Goal: Task Accomplishment & Management: Manage account settings

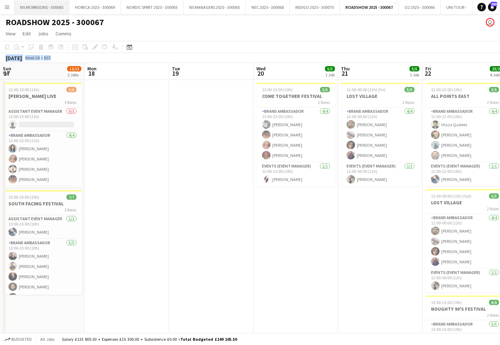
scroll to position [0, 143]
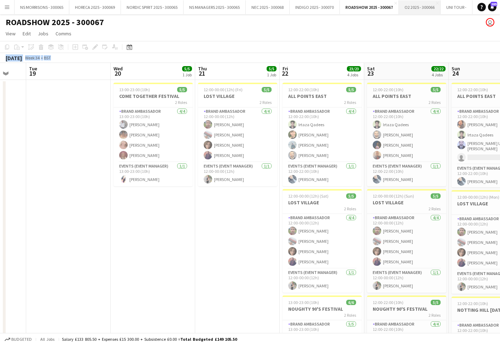
click at [414, 9] on button "O2 2025 - 300066 Close" at bounding box center [420, 7] width 42 height 14
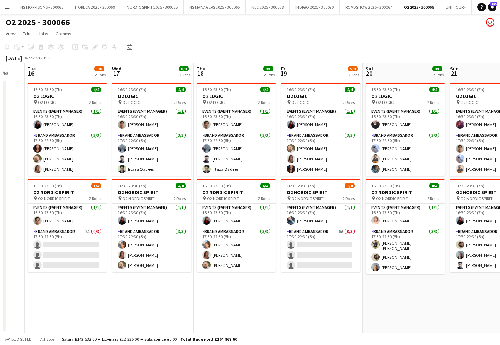
scroll to position [0, 143]
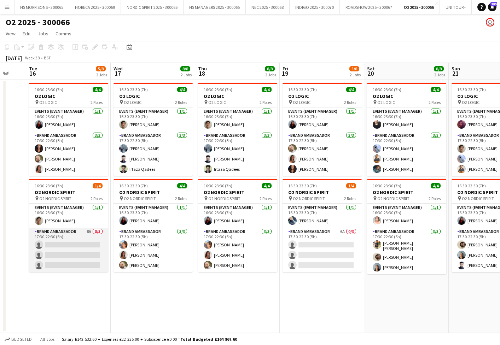
click at [83, 251] on app-card-role "Brand Ambassador 8A 0/3 17:30-22:30 (5h) single-neutral-actions single-neutral-…" at bounding box center [68, 250] width 79 height 45
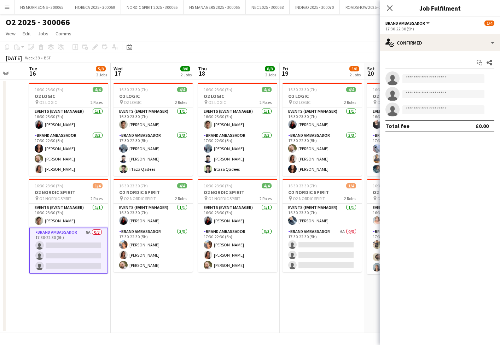
click at [91, 233] on app-card-role "Brand Ambassador 8A 0/3 17:30-22:30 (5h) single-neutral-actions single-neutral-…" at bounding box center [68, 251] width 79 height 46
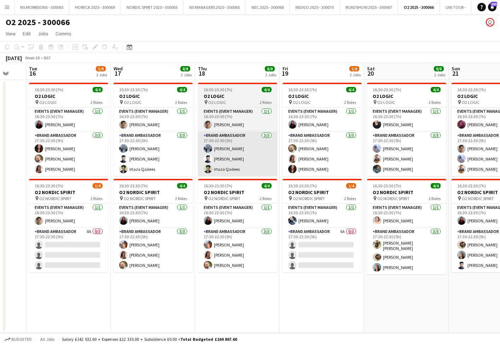
drag, startPoint x: 87, startPoint y: 231, endPoint x: 208, endPoint y: 161, distance: 140.1
click at [87, 231] on app-card-role "Brand Ambassador 8A 0/3 17:30-22:30 (5h) single-neutral-actions single-neutral-…" at bounding box center [68, 250] width 79 height 45
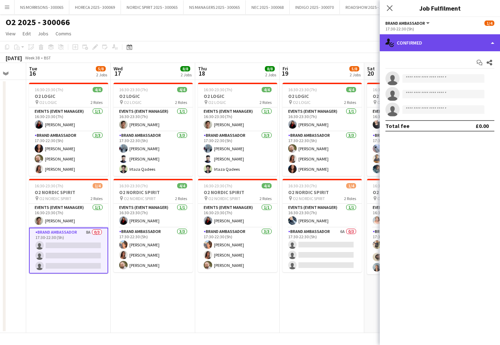
click at [414, 39] on div "single-neutral-actions-check-2 Confirmed" at bounding box center [440, 42] width 120 height 17
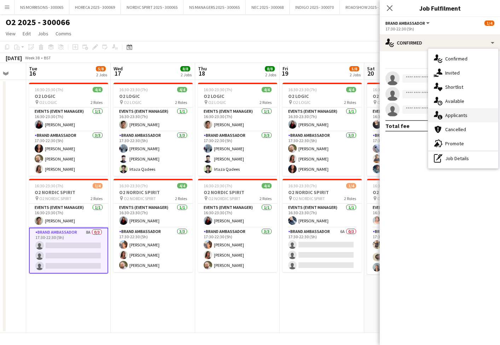
click at [451, 112] on div "single-neutral-actions-information Applicants" at bounding box center [463, 115] width 70 height 14
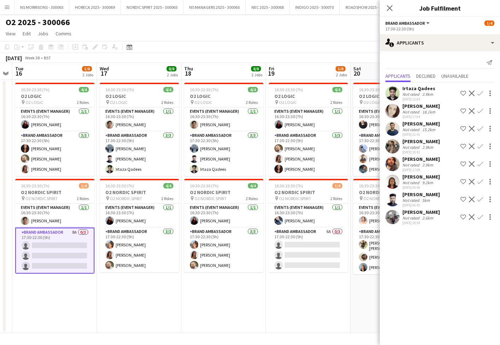
scroll to position [0, 156]
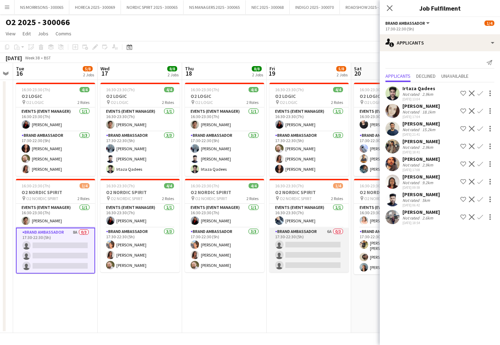
click at [291, 256] on app-card-role "Brand Ambassador 6A 0/3 17:30-22:30 (5h) single-neutral-actions single-neutral-…" at bounding box center [309, 250] width 79 height 45
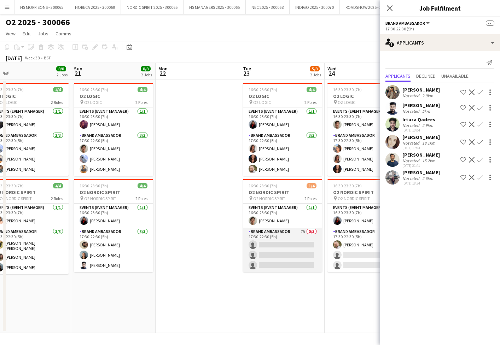
scroll to position [0, 274]
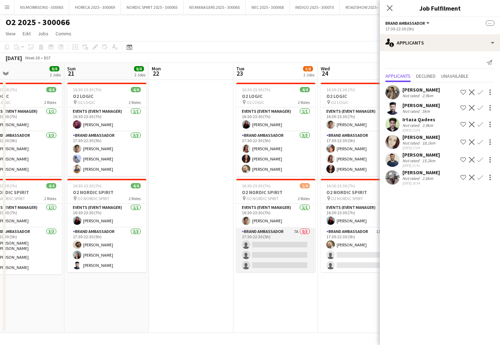
click at [284, 256] on app-card-role "Brand Ambassador 7A 0/3 17:30-22:30 (5h) single-neutral-actions single-neutral-…" at bounding box center [275, 250] width 79 height 45
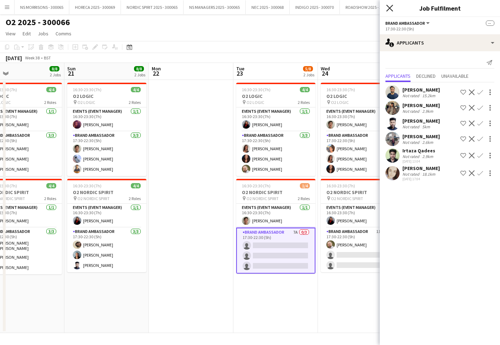
click at [391, 7] on icon at bounding box center [389, 8] width 7 height 7
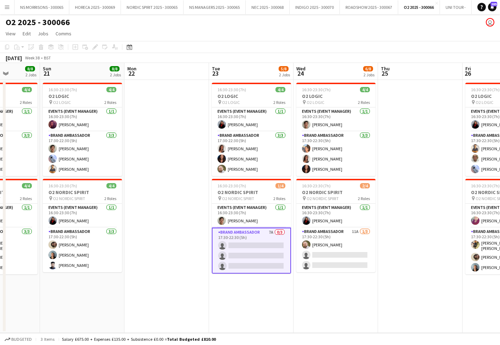
scroll to position [0, 215]
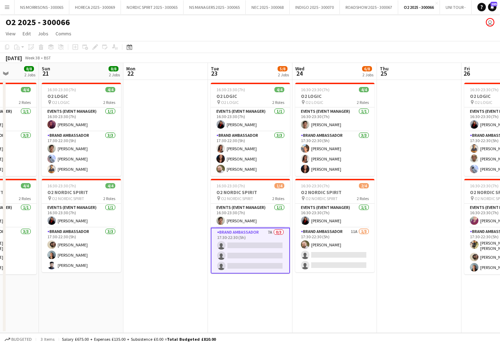
click at [275, 249] on app-card-role "Brand Ambassador 7A 0/3 17:30-22:30 (5h) single-neutral-actions single-neutral-…" at bounding box center [250, 251] width 79 height 46
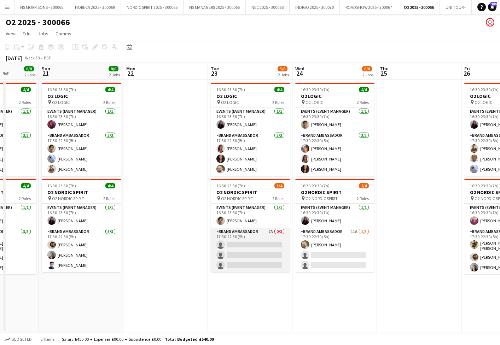
click at [274, 249] on app-card-role "Brand Ambassador 7A 0/3 17:30-22:30 (5h) single-neutral-actions single-neutral-…" at bounding box center [250, 250] width 79 height 45
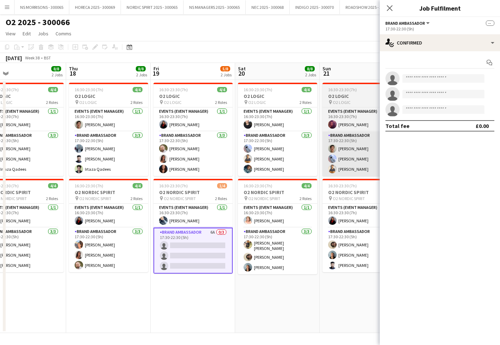
scroll to position [0, 272]
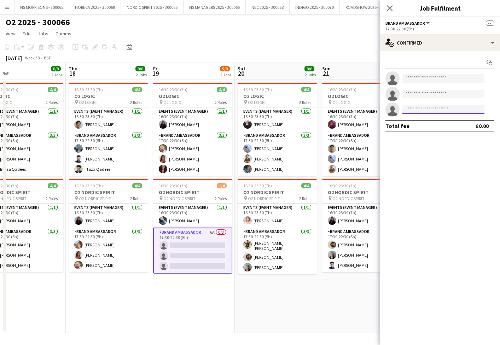
click at [411, 108] on input at bounding box center [444, 109] width 82 height 8
type input "*****"
click at [417, 123] on span "[EMAIL_ADDRESS][DOMAIN_NAME]" at bounding box center [443, 126] width 71 height 6
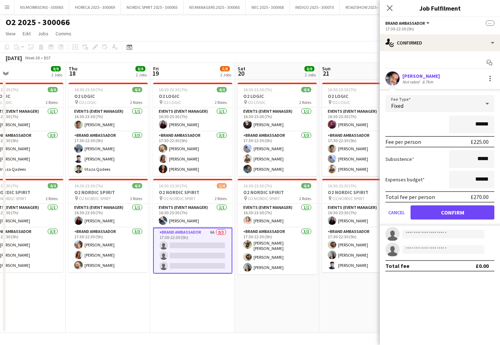
click at [454, 212] on button "Confirm" at bounding box center [453, 213] width 84 height 14
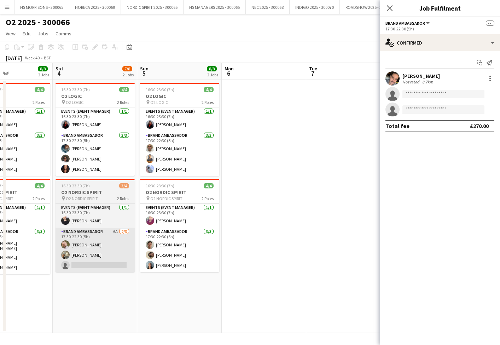
scroll to position [0, 287]
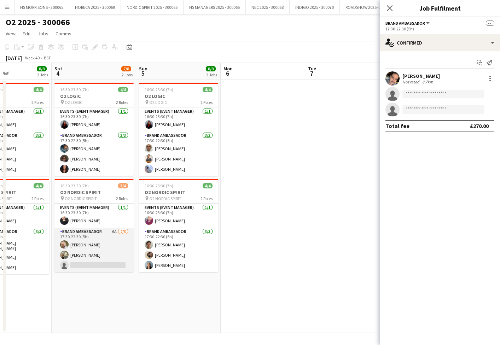
click at [108, 251] on app-card-role "Brand Ambassador 6A [DATE] 17:30-22:30 (5h) [PERSON_NAME] [PERSON_NAME] single-…" at bounding box center [93, 250] width 79 height 45
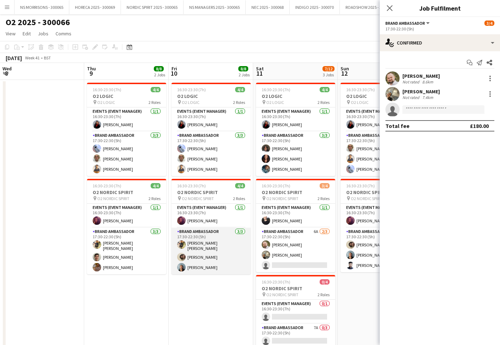
scroll to position [0, 254]
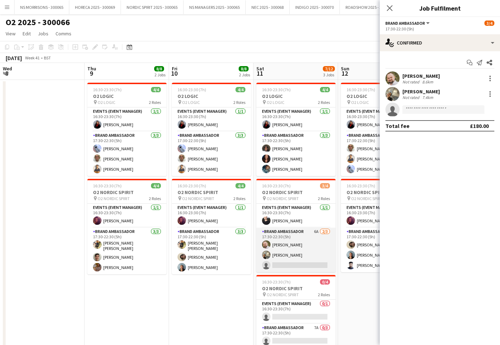
click at [293, 261] on app-card-role "Brand Ambassador 6A [DATE] 17:30-22:30 (5h) [PERSON_NAME] [PERSON_NAME] single-…" at bounding box center [295, 250] width 79 height 45
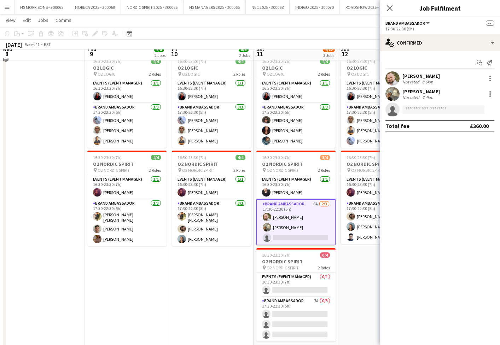
scroll to position [14, 0]
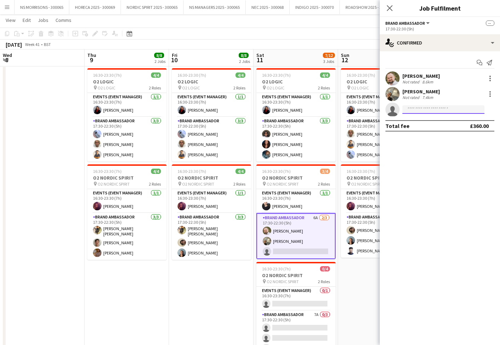
click at [433, 110] on input at bounding box center [444, 109] width 82 height 8
type input "*****"
click at [432, 125] on span "[EMAIL_ADDRESS][DOMAIN_NAME]" at bounding box center [443, 126] width 71 height 6
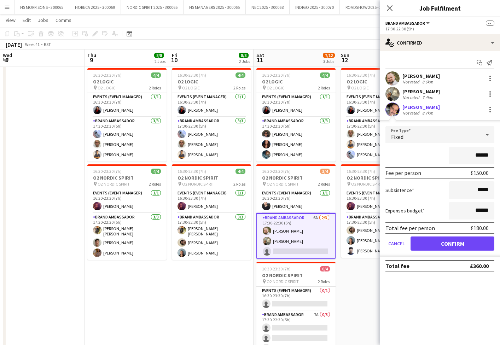
click at [437, 248] on button "Confirm" at bounding box center [453, 244] width 84 height 14
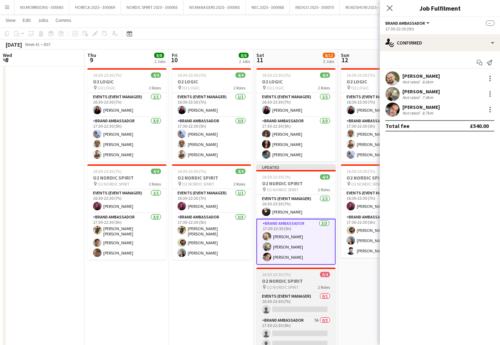
click at [294, 277] on app-job-card "16:30-23:30 (7h) 0/4 O2 NORDIC SPIRIT pin O2 NORDIC SPIRIT 2 Roles Events (Even…" at bounding box center [295, 314] width 79 height 93
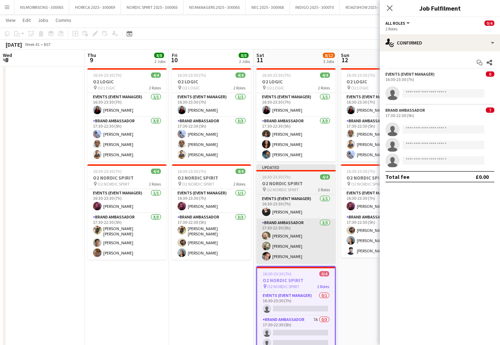
scroll to position [0, 254]
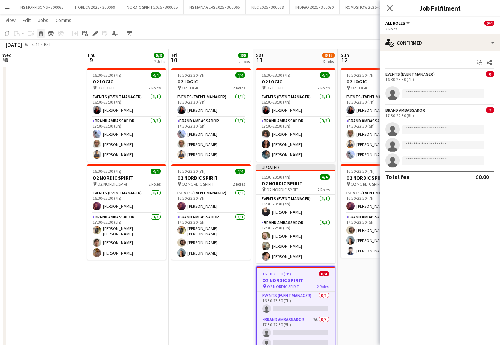
click at [44, 35] on icon "Delete" at bounding box center [41, 34] width 6 height 6
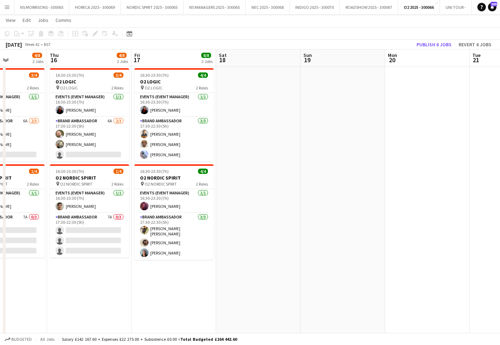
scroll to position [0, 211]
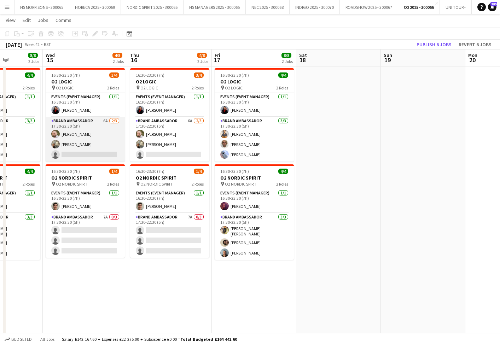
click at [94, 150] on app-card-role "Brand Ambassador 6A [DATE] 17:30-22:30 (5h) [PERSON_NAME] [PERSON_NAME] single-…" at bounding box center [85, 139] width 79 height 45
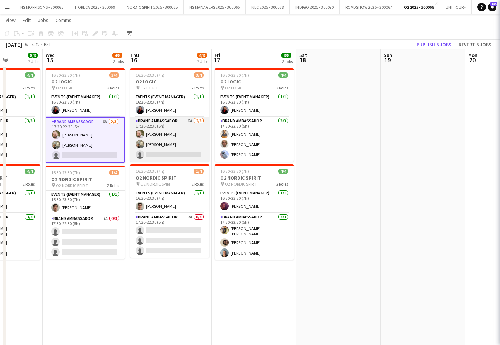
click at [165, 149] on app-card-role "Brand Ambassador 6A [DATE] 17:30-22:30 (5h) [PERSON_NAME] [PERSON_NAME] single-…" at bounding box center [169, 139] width 79 height 45
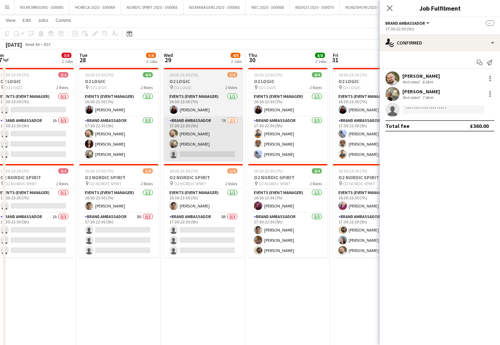
scroll to position [0, 262]
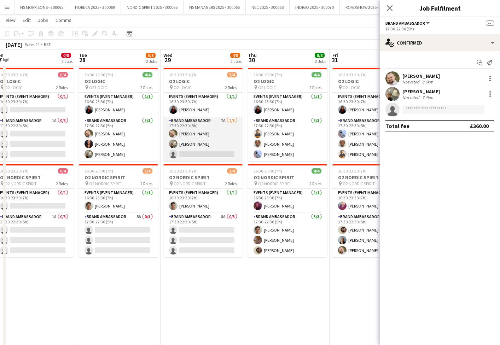
click at [193, 155] on app-card-role "Brand Ambassador 7A [DATE] 17:30-22:30 (5h) [PERSON_NAME] [PERSON_NAME] single-…" at bounding box center [202, 139] width 79 height 45
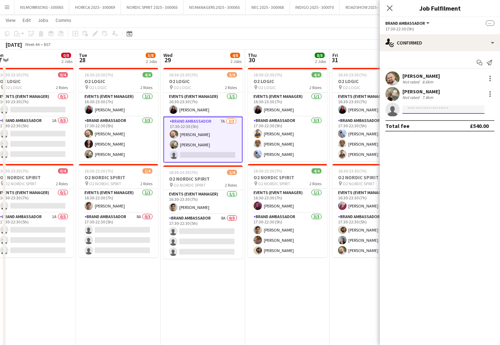
click at [427, 106] on input at bounding box center [444, 109] width 82 height 8
type input "******"
click at [427, 126] on span "[EMAIL_ADDRESS][DOMAIN_NAME]" at bounding box center [443, 126] width 71 height 6
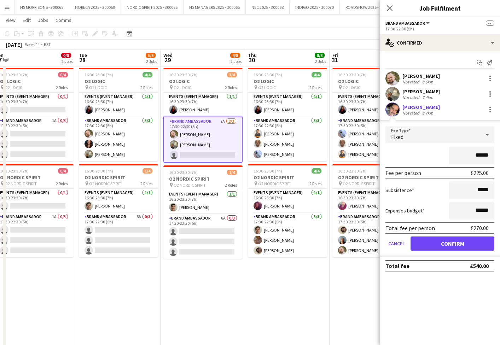
click at [427, 241] on button "Confirm" at bounding box center [453, 244] width 84 height 14
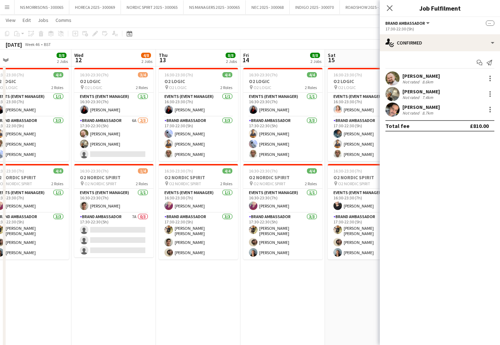
scroll to position [0, 267]
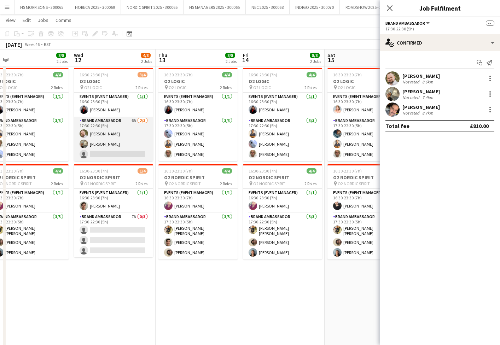
click at [119, 154] on app-card-role "Brand Ambassador 6A [DATE] 17:30-22:30 (5h) [PERSON_NAME] [PERSON_NAME] single-…" at bounding box center [113, 139] width 79 height 45
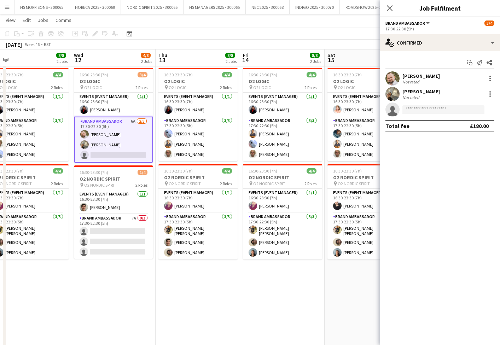
click at [119, 154] on app-card-role "Brand Ambassador 6A [DATE] 17:30-22:30 (5h) [PERSON_NAME] [PERSON_NAME] single-…" at bounding box center [113, 140] width 79 height 46
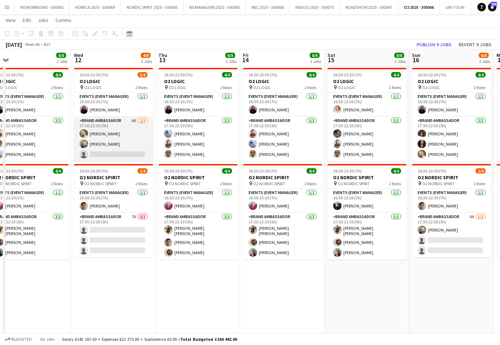
click at [110, 147] on app-card-role "Brand Ambassador 6A [DATE] 17:30-22:30 (5h) [PERSON_NAME] [PERSON_NAME] single-…" at bounding box center [113, 139] width 79 height 45
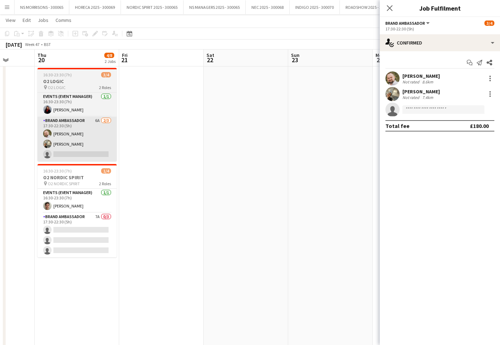
scroll to position [0, 215]
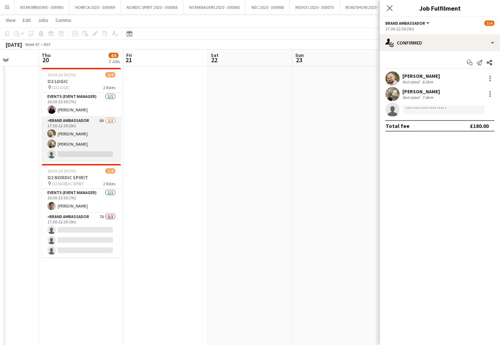
click at [108, 151] on app-card-role "Brand Ambassador 6A [DATE] 17:30-22:30 (5h) [PERSON_NAME] [PERSON_NAME] single-…" at bounding box center [81, 139] width 79 height 45
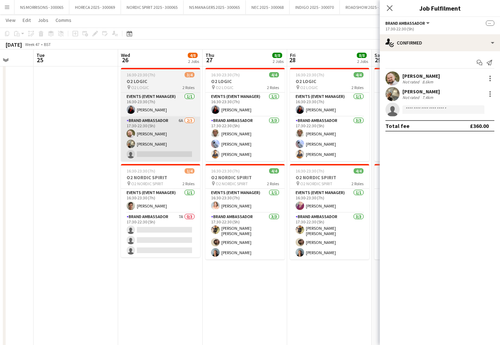
scroll to position [0, 224]
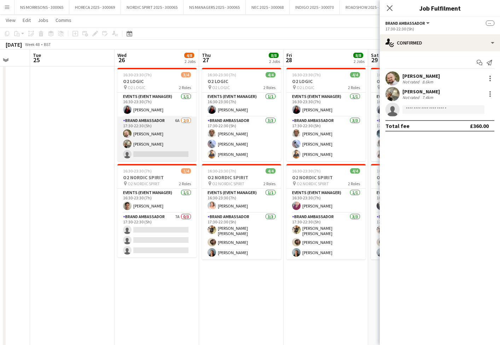
click at [143, 152] on app-card-role "Brand Ambassador 6A [DATE] 17:30-22:30 (5h) [PERSON_NAME] [PERSON_NAME] single-…" at bounding box center [156, 139] width 79 height 45
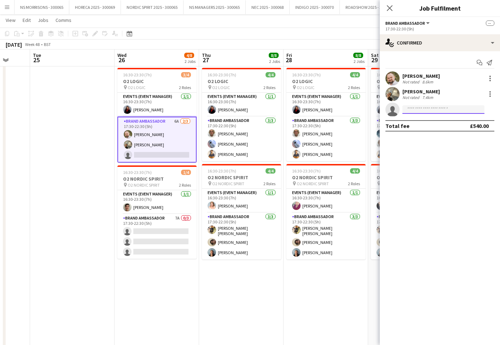
click at [411, 112] on input at bounding box center [444, 109] width 82 height 8
type input "******"
drag, startPoint x: 413, startPoint y: 121, endPoint x: 416, endPoint y: 128, distance: 7.4
click at [416, 128] on span "[PHONE_NUMBER]" at bounding box center [443, 131] width 71 height 6
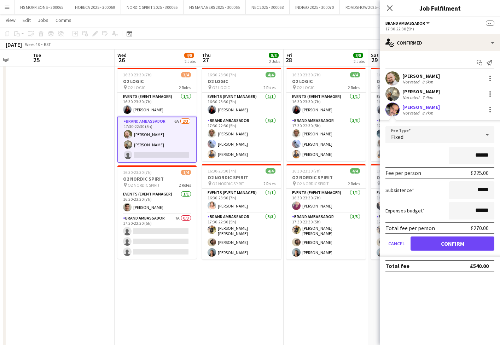
click at [422, 242] on button "Confirm" at bounding box center [453, 244] width 84 height 14
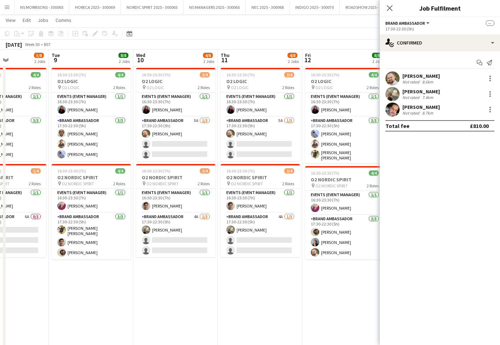
scroll to position [0, 208]
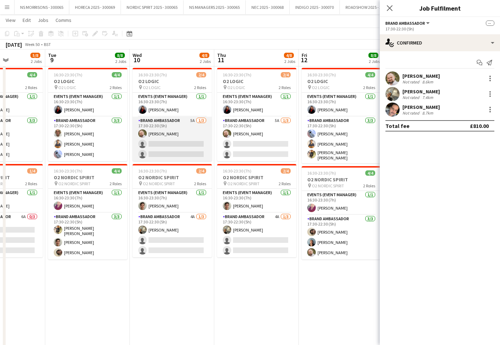
click at [193, 153] on app-card-role "Brand Ambassador 5A [DATE] 17:30-22:30 (5h) [PERSON_NAME] single-neutral-action…" at bounding box center [172, 139] width 79 height 45
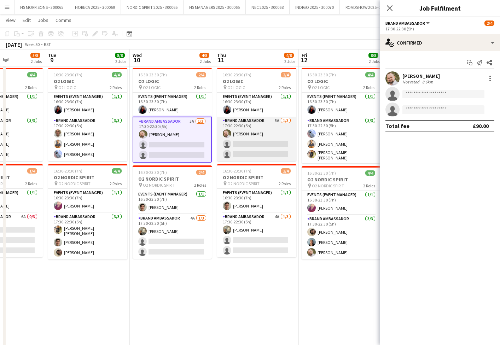
click at [245, 148] on app-card-role "Brand Ambassador 5A [DATE] 17:30-22:30 (5h) [PERSON_NAME] single-neutral-action…" at bounding box center [256, 139] width 79 height 45
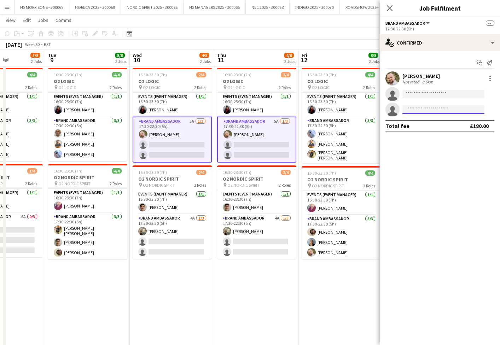
click at [410, 113] on input at bounding box center [444, 109] width 82 height 8
type input "****"
drag, startPoint x: 416, startPoint y: 121, endPoint x: 430, endPoint y: 132, distance: 17.9
click at [430, 131] on span "[PHONE_NUMBER]" at bounding box center [443, 131] width 71 height 6
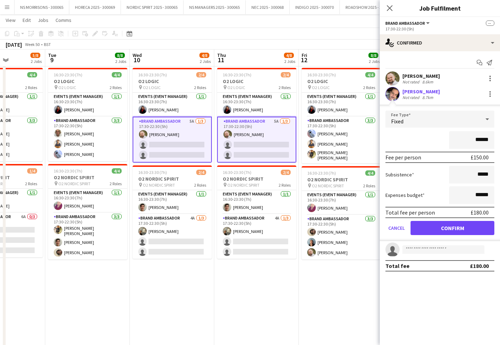
click at [432, 224] on button "Confirm" at bounding box center [453, 228] width 84 height 14
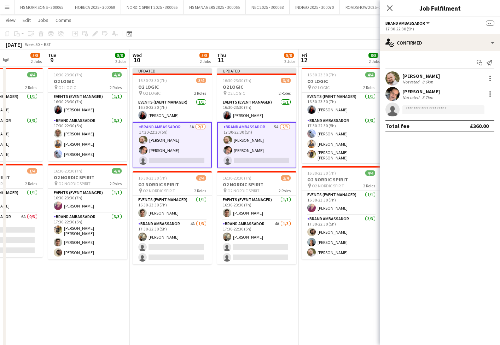
click at [300, 300] on app-date-cell "16:30-23:30 (7h) 4/4 O2 LOGIC pin O2 LOGIC 2 Roles Events (Event Manager) [DATE…" at bounding box center [341, 217] width 85 height 305
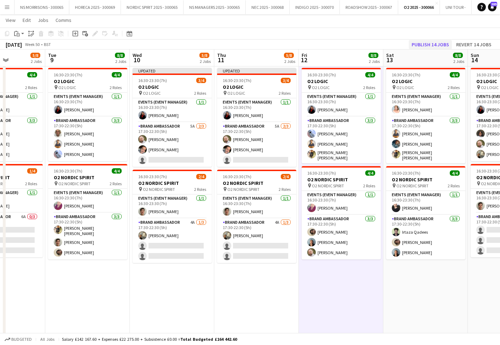
click at [426, 45] on button "Publish 14 jobs" at bounding box center [430, 44] width 43 height 9
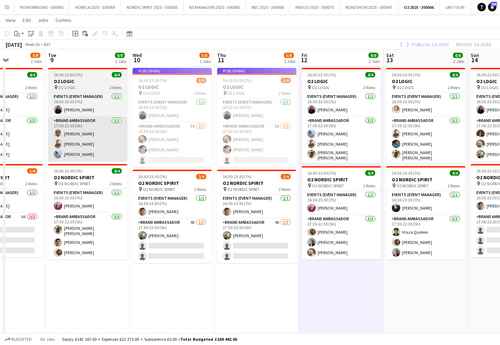
scroll to position [0, 0]
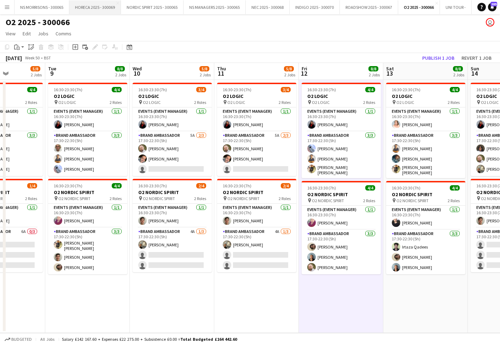
click at [79, 10] on button "HORECA 2025 - 300069 Close" at bounding box center [95, 7] width 52 height 14
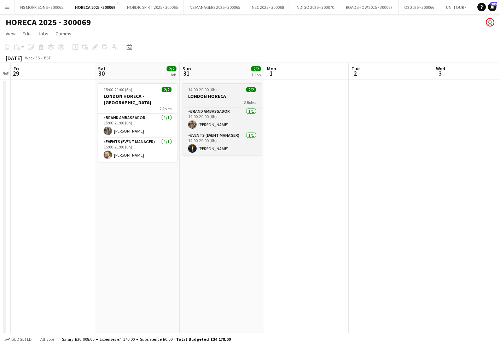
scroll to position [0, 219]
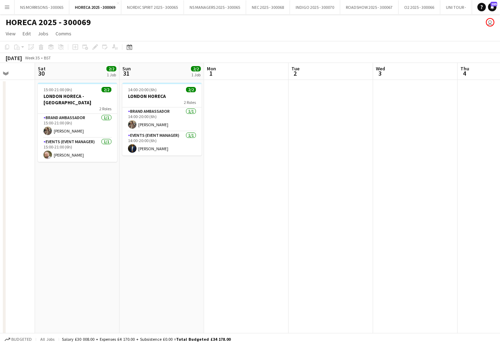
drag, startPoint x: 97, startPoint y: 95, endPoint x: 35, endPoint y: 79, distance: 63.5
click at [97, 95] on h3 "LONDON HORECA - [GEOGRAPHIC_DATA]" at bounding box center [77, 99] width 79 height 13
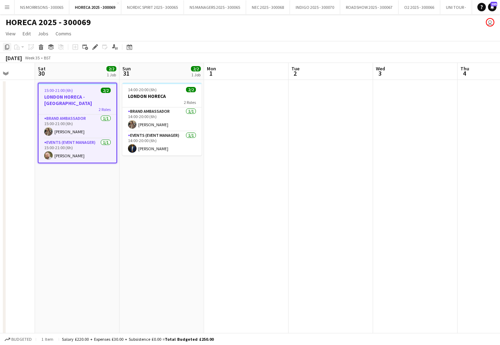
click at [10, 46] on div "Copy" at bounding box center [7, 47] width 8 height 8
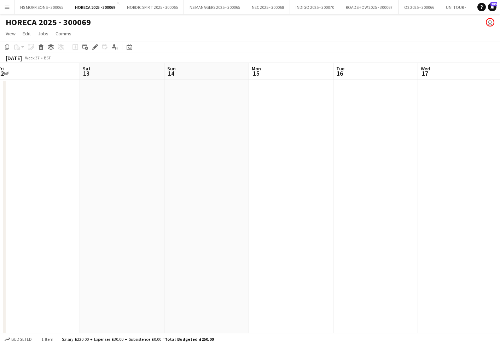
scroll to position [0, 264]
click at [134, 97] on app-date-cell at bounding box center [117, 215] width 85 height 270
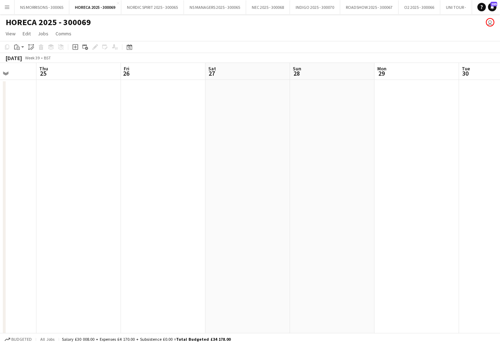
scroll to position [0, 224]
click at [224, 116] on app-date-cell at bounding box center [241, 215] width 85 height 270
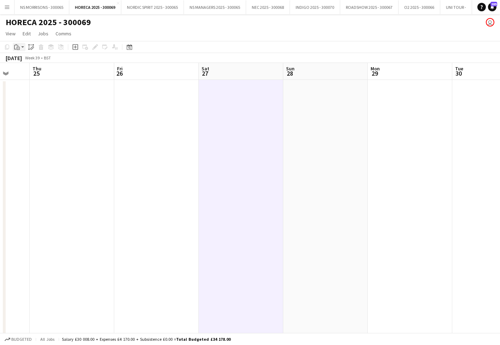
click at [18, 48] on icon at bounding box center [18, 48] width 1 height 0
click at [24, 62] on link "Paste Command V" at bounding box center [47, 60] width 56 height 6
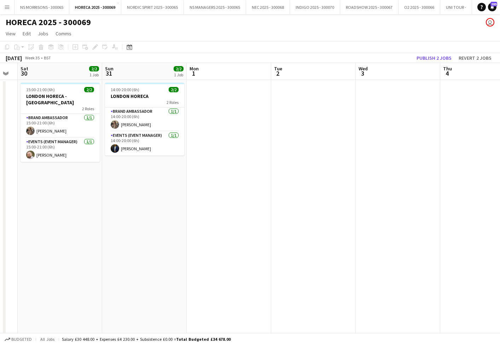
scroll to position [0, 150]
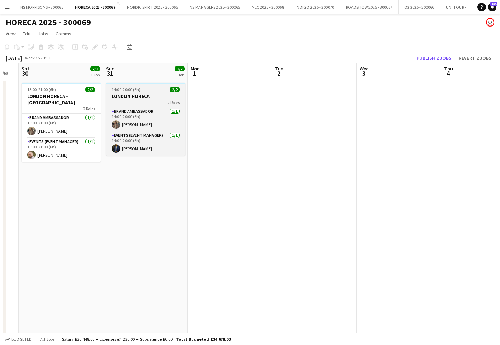
click at [123, 97] on h3 "LONDON HORECA" at bounding box center [145, 96] width 79 height 6
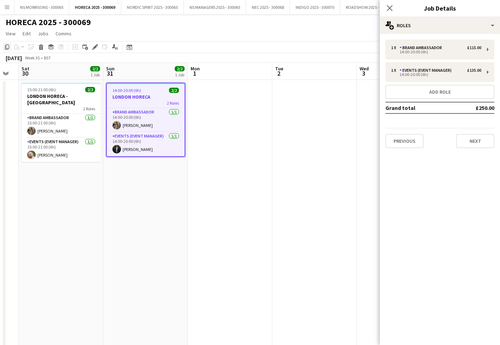
click at [9, 48] on icon at bounding box center [7, 47] width 4 height 5
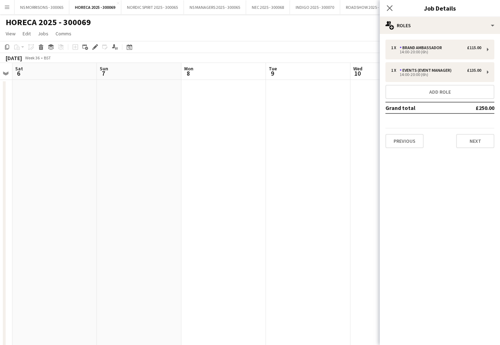
scroll to position [0, 151]
click at [76, 96] on app-date-cell at bounding box center [60, 215] width 85 height 270
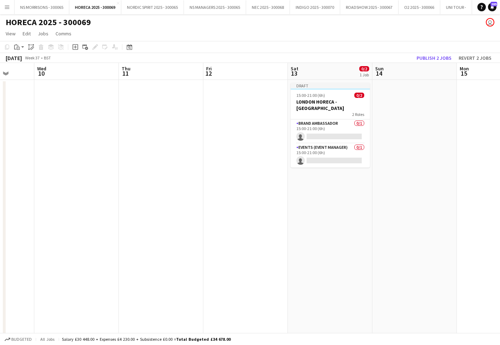
click at [301, 198] on app-date-cell "Draft 15:00-21:00 (6h) 0/2 LONDON HORECA - LDN EAST 2 Roles Brand Ambassador 0/…" at bounding box center [330, 215] width 85 height 270
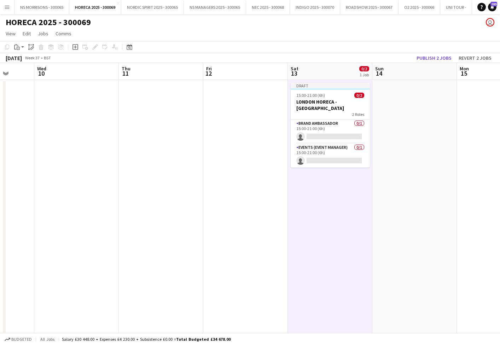
click at [407, 158] on app-date-cell at bounding box center [414, 215] width 85 height 270
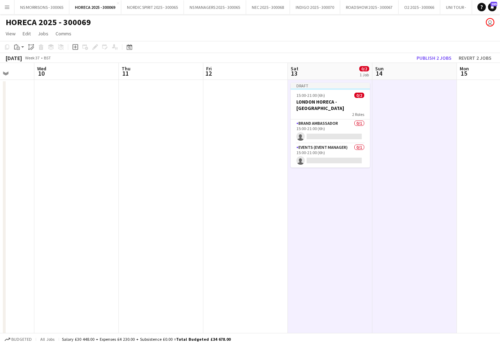
scroll to position [0, 220]
click at [18, 49] on icon "Paste" at bounding box center [17, 47] width 6 height 6
click at [22, 59] on link "Paste Command V" at bounding box center [47, 60] width 56 height 6
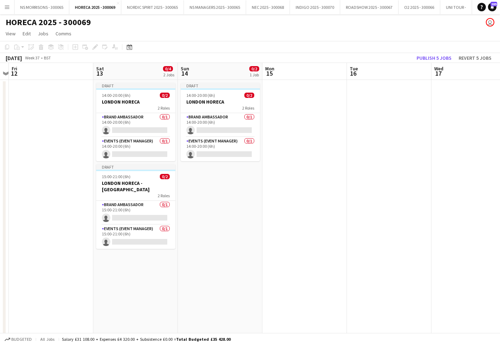
scroll to position [0, 245]
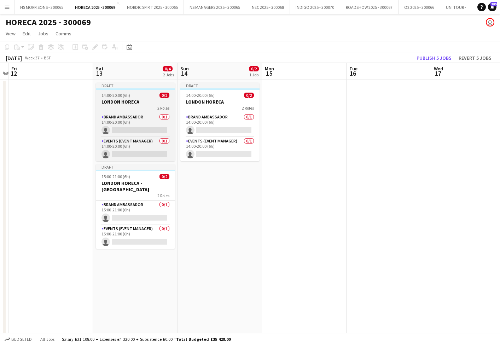
click at [137, 99] on h3 "LONDON HORECA" at bounding box center [135, 102] width 79 height 6
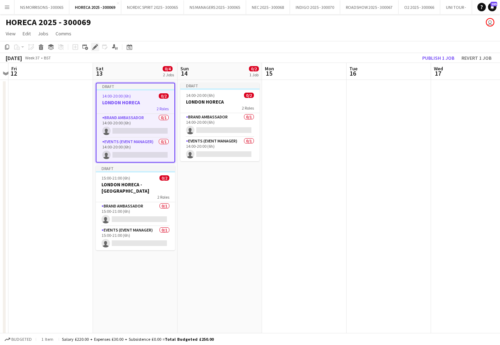
click at [95, 46] on icon at bounding box center [95, 47] width 4 height 4
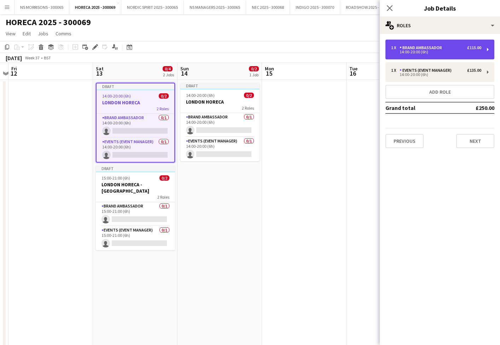
click at [403, 51] on div "14:00-20:00 (6h)" at bounding box center [436, 52] width 90 height 4
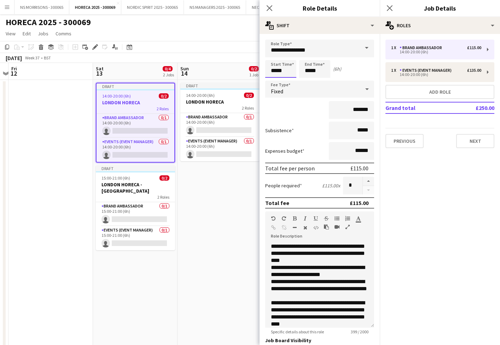
drag, startPoint x: 273, startPoint y: 71, endPoint x: 273, endPoint y: 63, distance: 7.8
click at [273, 71] on input "*****" at bounding box center [280, 69] width 31 height 18
click at [273, 57] on div at bounding box center [274, 56] width 14 height 7
type input "*****"
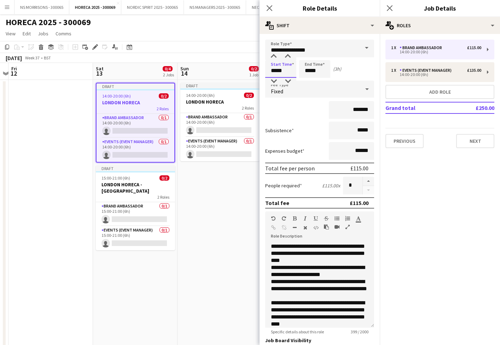
drag, startPoint x: 273, startPoint y: 57, endPoint x: 284, endPoint y: 60, distance: 10.9
click at [273, 57] on div at bounding box center [274, 56] width 14 height 7
click at [307, 68] on input "*****" at bounding box center [314, 69] width 31 height 18
click at [307, 54] on div at bounding box center [308, 56] width 14 height 7
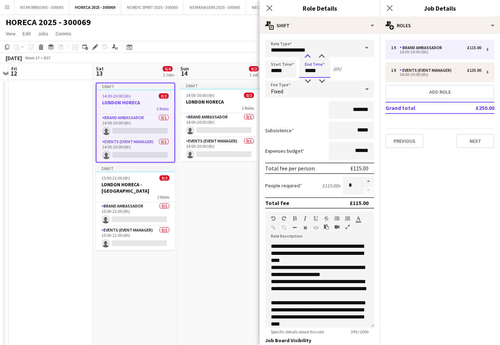
click at [307, 54] on div at bounding box center [308, 56] width 14 height 7
type input "*****"
click at [307, 54] on div at bounding box center [308, 56] width 14 height 7
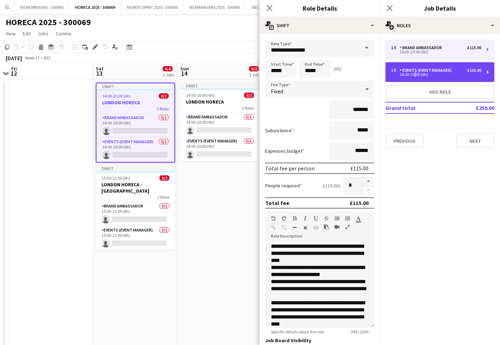
drag, startPoint x: 414, startPoint y: 76, endPoint x: 323, endPoint y: 73, distance: 91.3
click at [413, 76] on div "14:00-20:00 (6h)" at bounding box center [436, 75] width 90 height 4
type input "**********"
type input "*****"
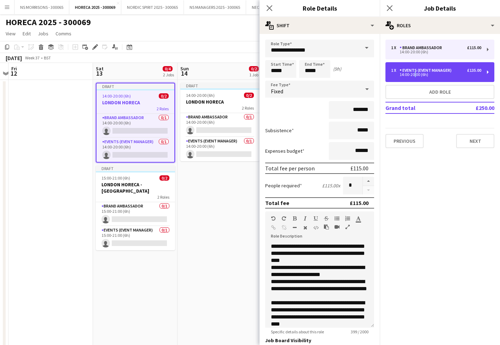
type input "*******"
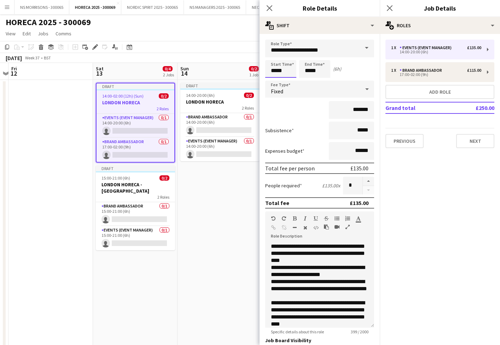
click at [275, 71] on input "*****" at bounding box center [280, 69] width 31 height 18
click at [273, 56] on div at bounding box center [274, 56] width 14 height 7
type input "*****"
click at [273, 56] on div at bounding box center [274, 56] width 14 height 7
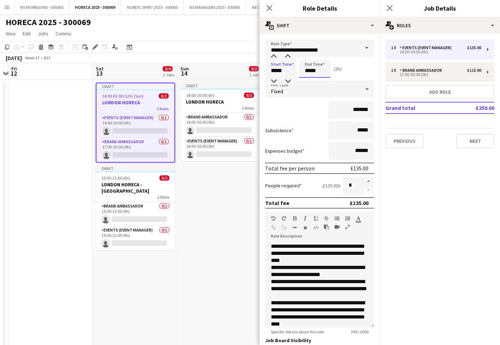
drag, startPoint x: 308, startPoint y: 68, endPoint x: 305, endPoint y: 60, distance: 8.4
click at [308, 68] on input "*****" at bounding box center [314, 69] width 31 height 18
click at [306, 55] on div at bounding box center [308, 56] width 14 height 7
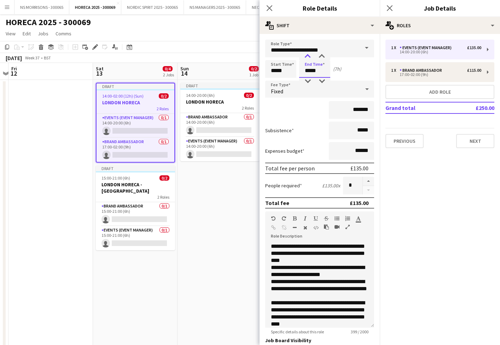
click at [306, 55] on div at bounding box center [308, 56] width 14 height 7
type input "*****"
click at [306, 55] on div at bounding box center [308, 56] width 14 height 7
click at [359, 110] on input "*******" at bounding box center [351, 110] width 45 height 18
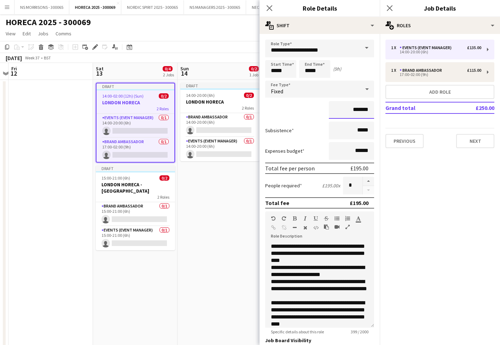
type input "*******"
click at [204, 232] on app-date-cell "Draft 14:00-20:00 (6h) 0/2 LONDON HORECA 2 Roles Brand Ambassador 0/1 14:00-20:…" at bounding box center [220, 215] width 85 height 270
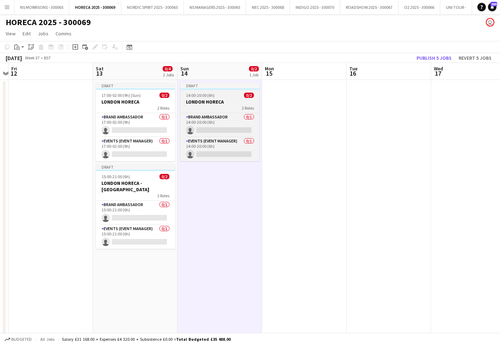
click at [188, 97] on span "14:00-20:00 (6h)" at bounding box center [200, 95] width 29 height 5
click at [187, 97] on span "14:00-20:00 (6h)" at bounding box center [200, 95] width 29 height 5
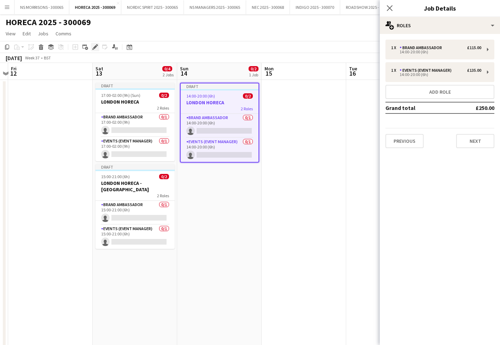
click at [97, 47] on icon "Edit" at bounding box center [95, 47] width 6 height 6
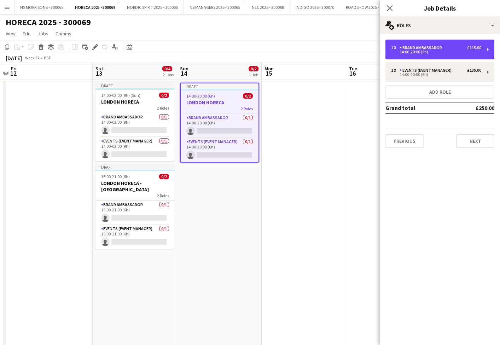
drag, startPoint x: 398, startPoint y: 47, endPoint x: 384, endPoint y: 49, distance: 13.7
click at [398, 47] on div "1 x" at bounding box center [395, 47] width 8 height 5
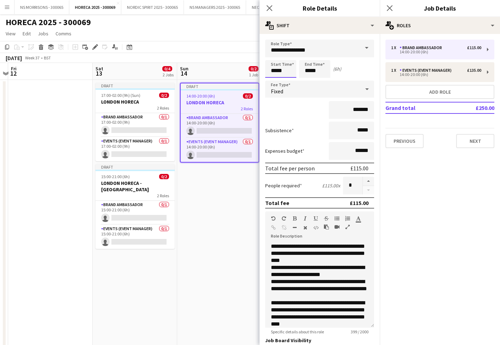
drag, startPoint x: 285, startPoint y: 70, endPoint x: 279, endPoint y: 63, distance: 9.6
click at [285, 70] on input "*****" at bounding box center [280, 69] width 31 height 18
click at [276, 58] on div at bounding box center [274, 56] width 14 height 7
drag, startPoint x: 276, startPoint y: 58, endPoint x: 291, endPoint y: 57, distance: 15.2
click at [277, 58] on div at bounding box center [274, 56] width 14 height 7
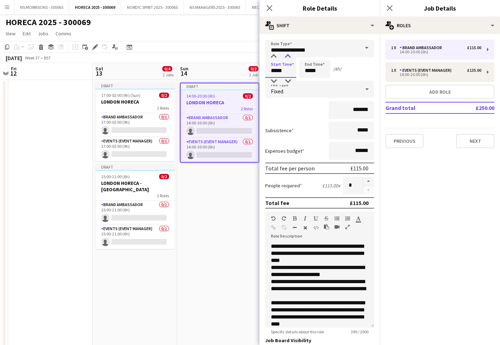
click at [288, 57] on div at bounding box center [288, 56] width 14 height 7
type input "*****"
click at [288, 57] on div at bounding box center [288, 56] width 14 height 7
click at [318, 73] on input "*****" at bounding box center [314, 69] width 31 height 18
click at [307, 57] on div at bounding box center [308, 56] width 14 height 7
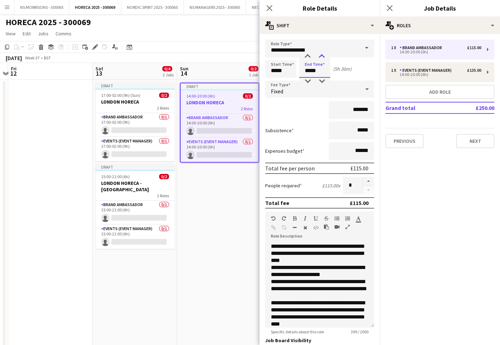
drag, startPoint x: 307, startPoint y: 57, endPoint x: 316, endPoint y: 57, distance: 9.6
click at [307, 57] on div at bounding box center [308, 56] width 14 height 7
click at [320, 57] on div at bounding box center [322, 56] width 14 height 7
type input "*****"
click at [321, 57] on div at bounding box center [322, 56] width 14 height 7
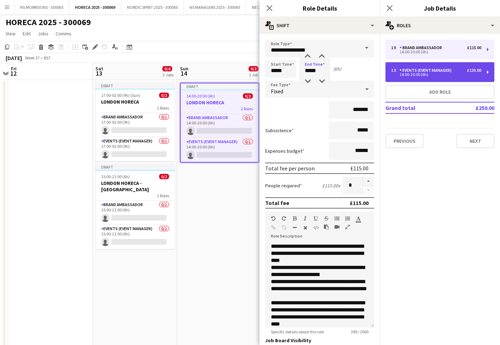
click at [392, 73] on div "14:00-20:00 (6h)" at bounding box center [436, 75] width 90 height 4
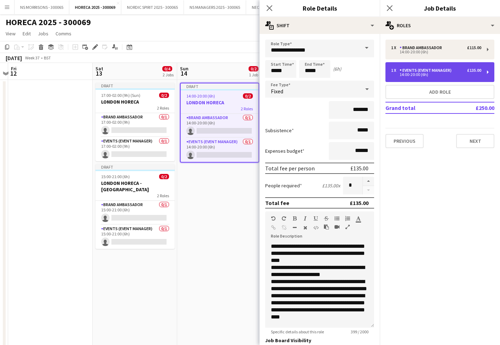
type input "**********"
type input "*****"
type input "*******"
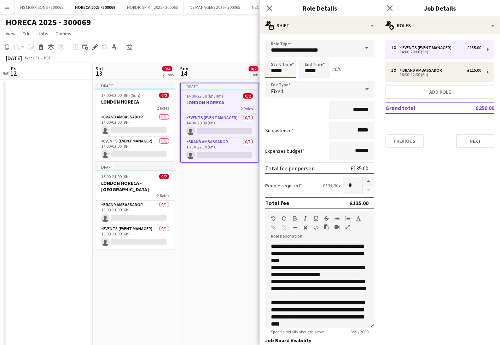
drag, startPoint x: 275, startPoint y: 68, endPoint x: 273, endPoint y: 60, distance: 7.8
click at [275, 68] on input "*****" at bounding box center [280, 69] width 31 height 18
click at [272, 56] on div at bounding box center [274, 56] width 14 height 7
click at [273, 56] on div at bounding box center [274, 56] width 14 height 7
click at [289, 57] on div at bounding box center [288, 56] width 14 height 7
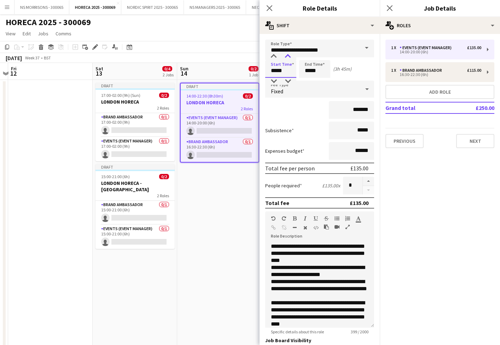
type input "*****"
drag, startPoint x: 289, startPoint y: 57, endPoint x: 300, endPoint y: 63, distance: 13.1
click at [288, 57] on div at bounding box center [288, 56] width 14 height 7
click at [310, 67] on input "*****" at bounding box center [314, 69] width 31 height 18
click at [311, 57] on div at bounding box center [308, 56] width 14 height 7
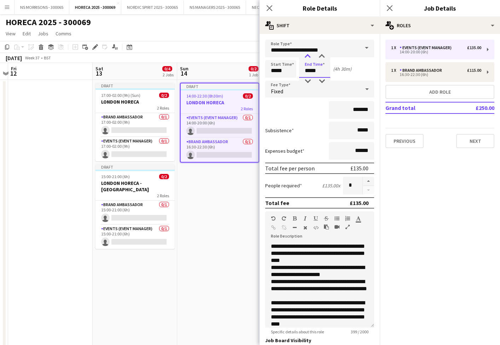
click at [311, 57] on div at bounding box center [308, 56] width 14 height 7
click at [324, 58] on div at bounding box center [322, 56] width 14 height 7
type input "*****"
click at [324, 58] on div at bounding box center [322, 56] width 14 height 7
click at [232, 220] on app-date-cell "Draft 14:00-22:30 (8h30m) 0/2 LONDON HORECA 2 Roles Events (Event Manager) 0/1 …" at bounding box center [219, 215] width 85 height 270
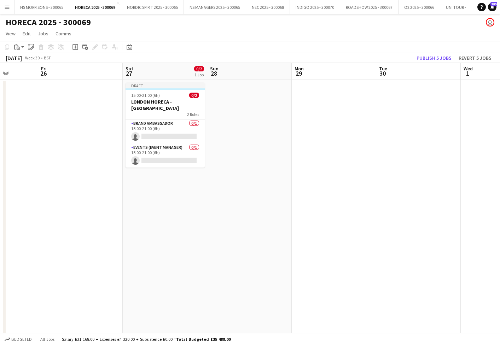
scroll to position [0, 227]
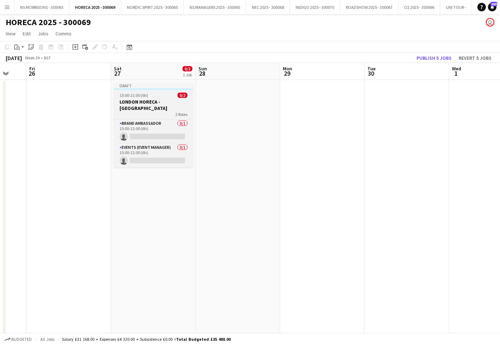
click at [150, 100] on h3 "LONDON HORECA - [GEOGRAPHIC_DATA]" at bounding box center [153, 105] width 79 height 13
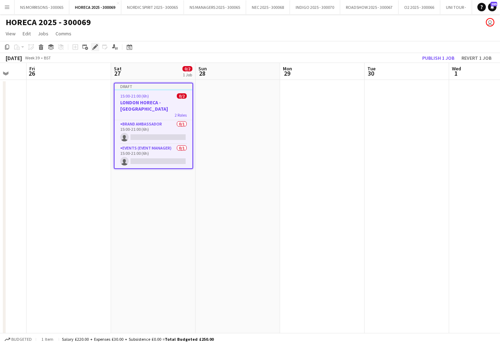
click at [94, 48] on icon at bounding box center [95, 47] width 4 height 4
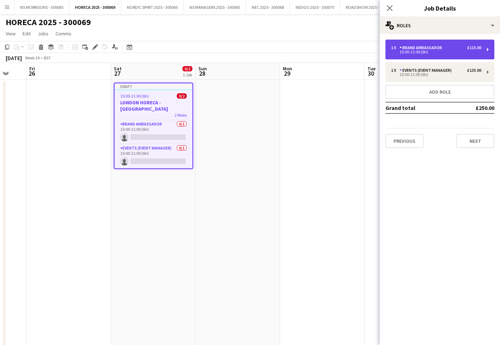
drag, startPoint x: 419, startPoint y: 58, endPoint x: 402, endPoint y: 57, distance: 17.4
click at [419, 58] on div "1 x Brand Ambassador £115.00 15:00-21:00 (6h)" at bounding box center [440, 50] width 109 height 20
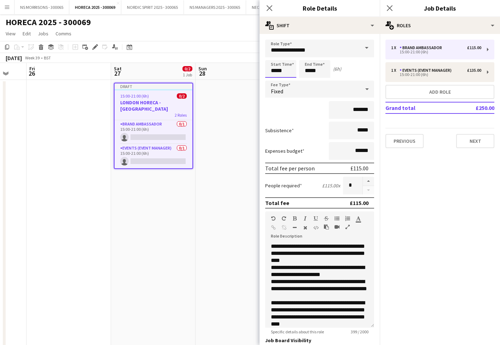
drag, startPoint x: 283, startPoint y: 68, endPoint x: 281, endPoint y: 63, distance: 5.9
click at [283, 68] on input "*****" at bounding box center [280, 69] width 31 height 18
type input "*****"
click at [277, 58] on div at bounding box center [274, 56] width 14 height 7
drag, startPoint x: 306, startPoint y: 65, endPoint x: 307, endPoint y: 59, distance: 6.0
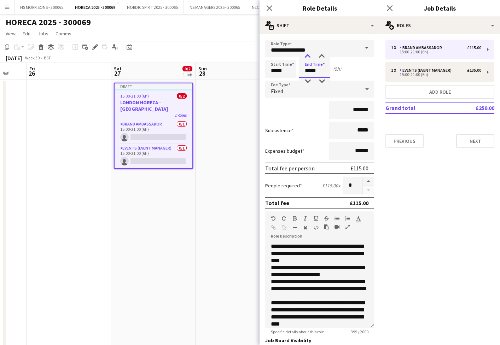
click at [306, 65] on input "*****" at bounding box center [314, 69] width 31 height 18
click at [307, 56] on div at bounding box center [308, 56] width 14 height 7
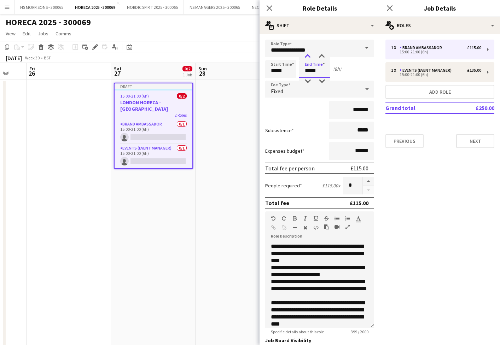
type input "*****"
click at [307, 56] on div at bounding box center [308, 56] width 14 height 7
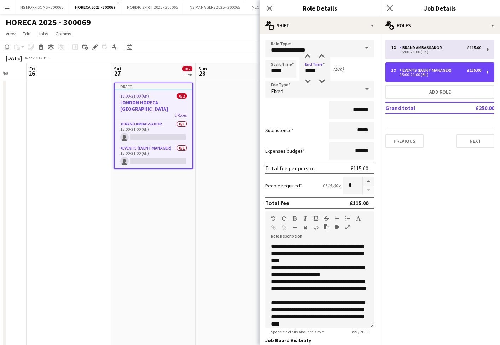
drag, startPoint x: 413, startPoint y: 71, endPoint x: 404, endPoint y: 71, distance: 9.9
click at [413, 71] on div "Events (Event Manager)" at bounding box center [427, 70] width 55 height 5
type input "**********"
type input "*****"
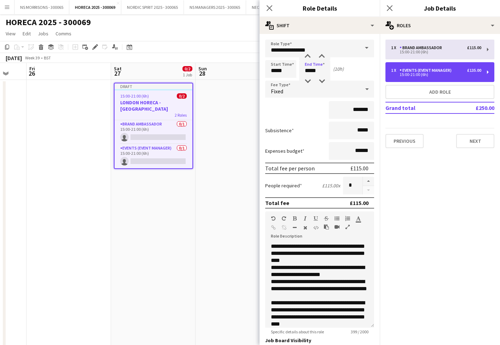
type input "*******"
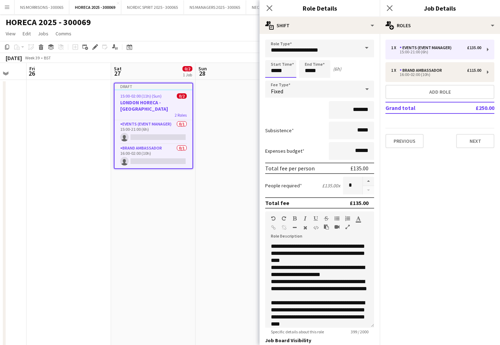
drag, startPoint x: 291, startPoint y: 71, endPoint x: 289, endPoint y: 67, distance: 4.5
click at [291, 71] on input "*****" at bounding box center [280, 69] width 31 height 18
type input "*****"
drag, startPoint x: 277, startPoint y: 57, endPoint x: 304, endPoint y: 65, distance: 27.7
click at [277, 57] on div at bounding box center [274, 56] width 14 height 7
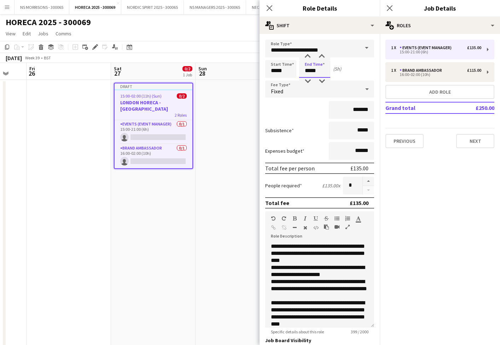
drag, startPoint x: 310, startPoint y: 69, endPoint x: 309, endPoint y: 62, distance: 7.1
click at [310, 68] on input "*****" at bounding box center [314, 69] width 31 height 18
click at [309, 59] on div at bounding box center [308, 56] width 14 height 7
click at [310, 58] on div at bounding box center [308, 56] width 14 height 7
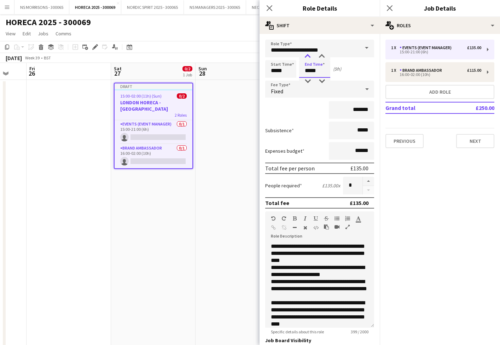
click at [310, 58] on div at bounding box center [308, 56] width 14 height 7
type input "*****"
click at [310, 58] on div at bounding box center [308, 56] width 14 height 7
click at [359, 110] on input "*******" at bounding box center [351, 110] width 45 height 18
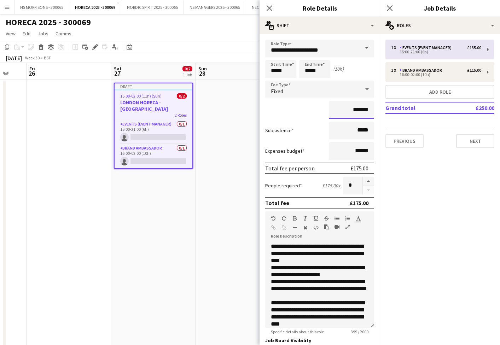
type input "*******"
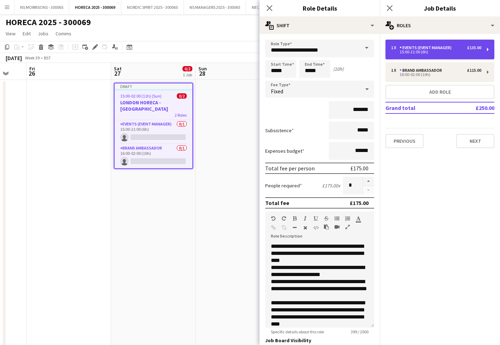
click at [434, 53] on div "15:00-21:00 (6h)" at bounding box center [436, 52] width 90 height 4
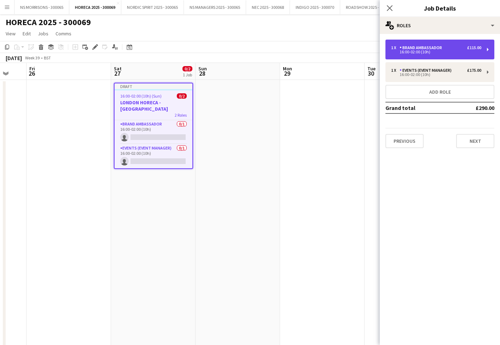
click at [434, 46] on div "Brand Ambassador" at bounding box center [422, 47] width 45 height 5
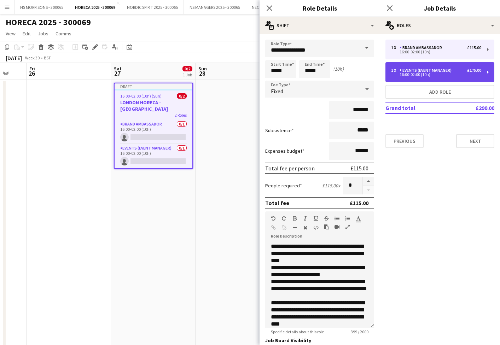
click at [426, 72] on div "Events (Event Manager)" at bounding box center [427, 70] width 55 height 5
type input "**********"
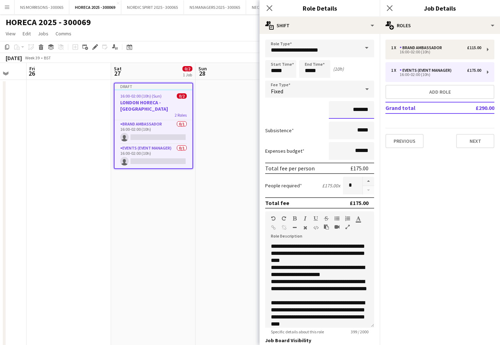
drag, startPoint x: 353, startPoint y: 111, endPoint x: 357, endPoint y: 110, distance: 3.6
click at [357, 110] on input "*******" at bounding box center [351, 110] width 45 height 18
click at [359, 108] on input "*********" at bounding box center [351, 110] width 45 height 18
type input "*******"
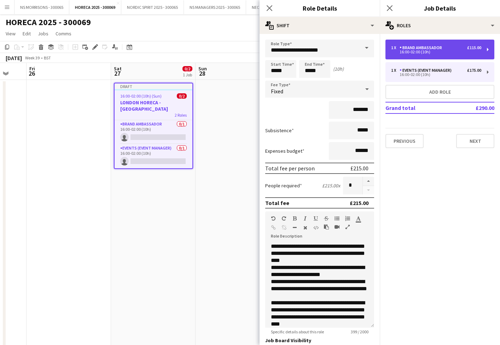
click at [423, 59] on div "1 x Brand Ambassador £115.00 16:00-02:00 (10h)" at bounding box center [440, 50] width 109 height 20
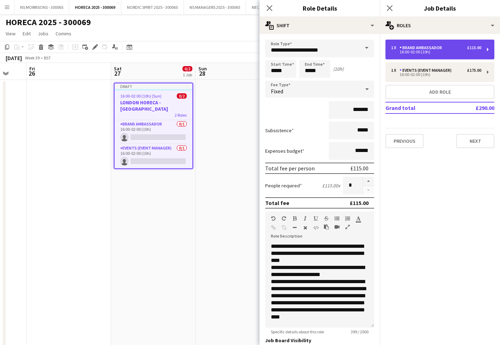
type input "**********"
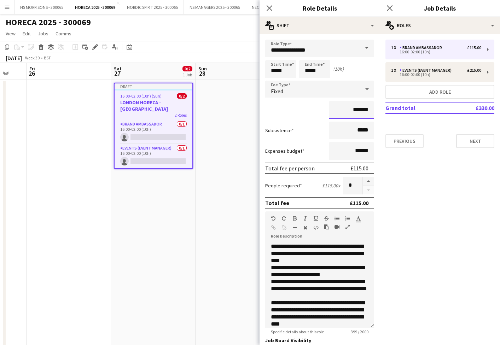
click at [357, 110] on input "*******" at bounding box center [351, 110] width 45 height 18
type input "*******"
click at [215, 120] on app-date-cell at bounding box center [238, 215] width 85 height 270
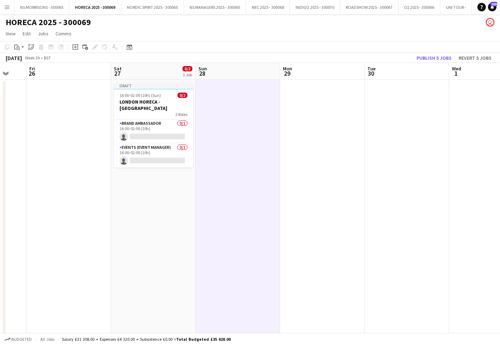
click at [425, 58] on button "Publish 5 jobs" at bounding box center [434, 57] width 41 height 9
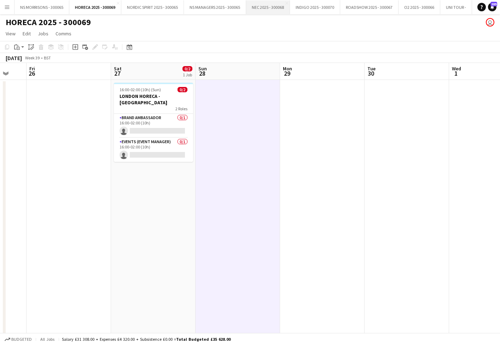
click at [279, 10] on button "NEC 2025 - 300068 Close" at bounding box center [268, 7] width 44 height 14
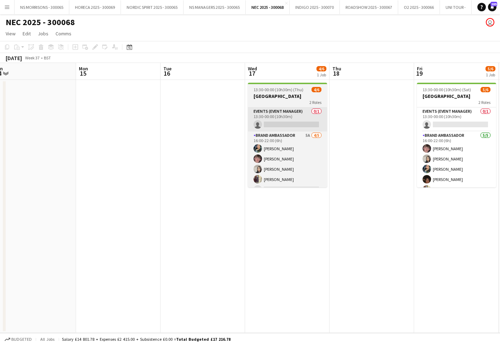
scroll to position [0, 271]
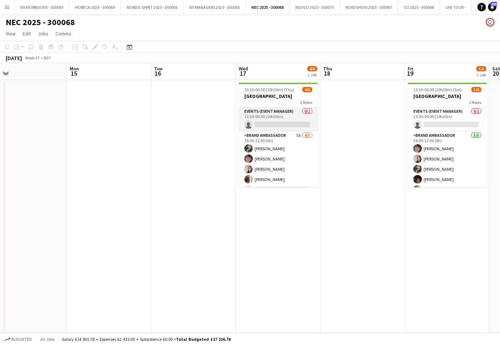
click at [285, 125] on app-card-role "Events (Event Manager) 0/1 13:30-00:00 (10h30m) single-neutral-actions" at bounding box center [278, 120] width 79 height 24
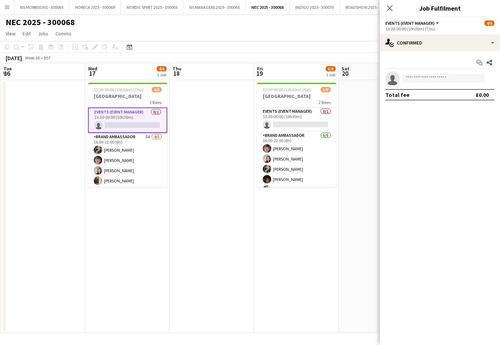
scroll to position [0, 274]
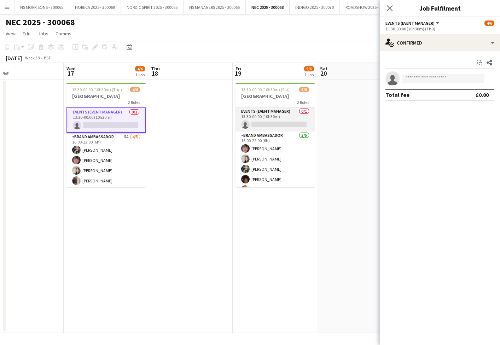
click at [285, 125] on app-card-role "Events (Event Manager) 0/1 13:30-00:00 (10h30m) single-neutral-actions" at bounding box center [275, 120] width 79 height 24
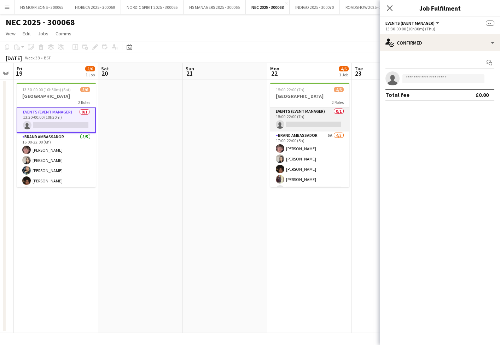
click at [285, 125] on app-card-role "Events (Event Manager) 0/1 15:00-22:00 (7h) single-neutral-actions" at bounding box center [309, 120] width 79 height 24
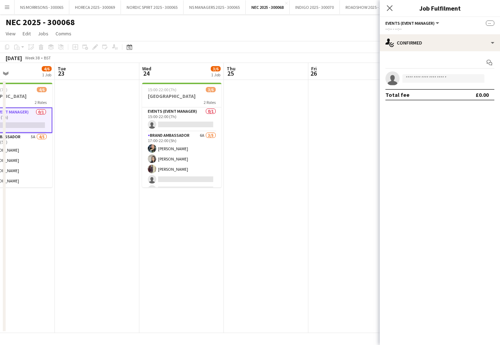
scroll to position [0, 233]
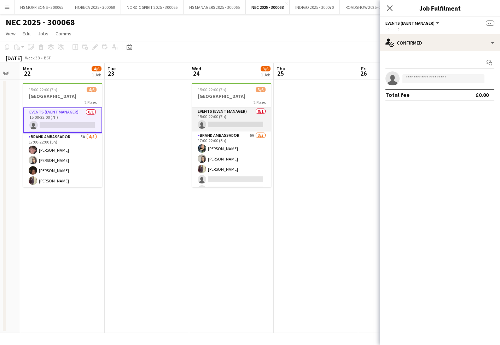
click at [241, 117] on app-card-role "Events (Event Manager) 0/1 15:00-22:00 (7h) single-neutral-actions" at bounding box center [231, 120] width 79 height 24
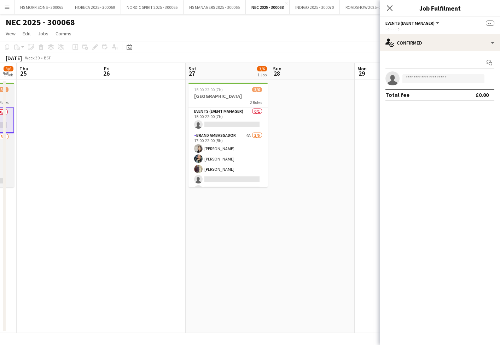
click at [241, 117] on app-card-role "Events (Event Manager) 0/1 15:00-22:00 (7h) single-neutral-actions" at bounding box center [228, 120] width 79 height 24
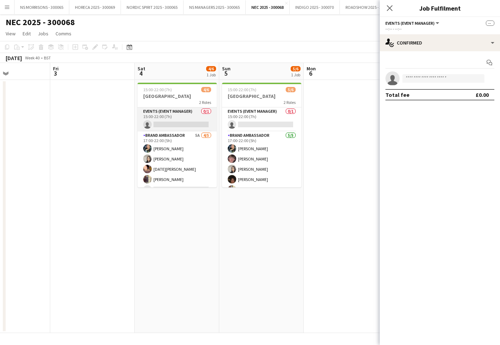
scroll to position [0, 211]
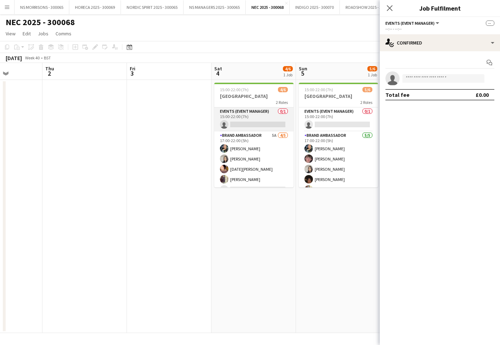
click at [241, 117] on app-card-role "Events (Event Manager) 0/1 15:00-22:00 (7h) single-neutral-actions" at bounding box center [253, 120] width 79 height 24
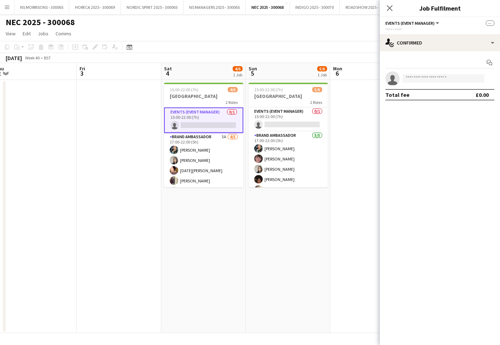
scroll to position [0, 265]
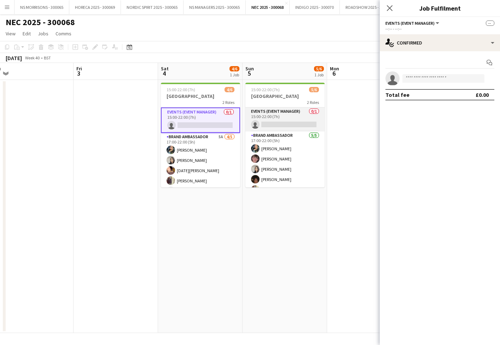
click at [255, 118] on app-card-role "Events (Event Manager) 0/1 15:00-22:00 (7h) single-neutral-actions" at bounding box center [284, 120] width 79 height 24
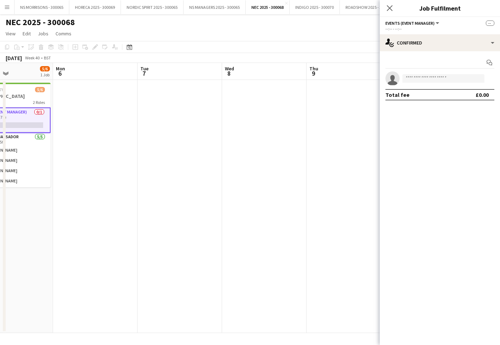
scroll to position [0, 287]
click at [432, 76] on input at bounding box center [444, 78] width 82 height 8
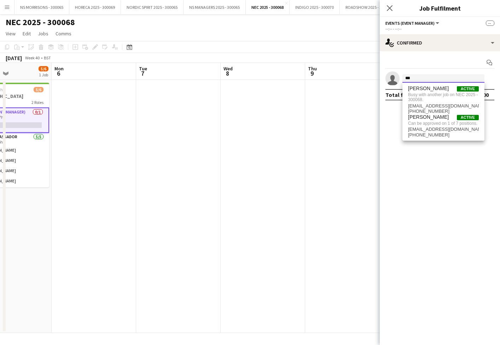
scroll to position [0, 1]
type input "***"
click at [432, 97] on span "Busy with another job on NEC 2025 - 300068." at bounding box center [443, 98] width 71 height 12
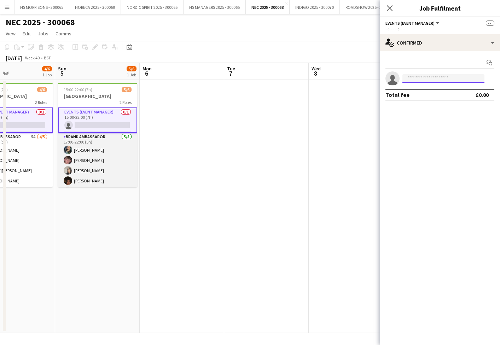
scroll to position [0, 182]
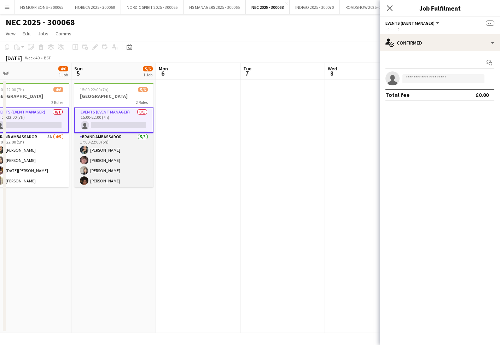
click at [111, 168] on app-card-role "Brand Ambassador [DATE] 17:00-22:00 (5h) [PERSON_NAME] [PERSON_NAME] [PERSON_NA…" at bounding box center [113, 165] width 79 height 65
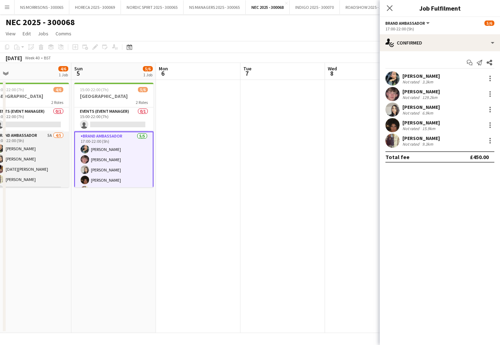
click at [28, 158] on app-card-role "Brand Ambassador 5A [DATE] 17:00-22:00 (5h) [PERSON_NAME] [PERSON_NAME] [DATE][…" at bounding box center [29, 164] width 79 height 65
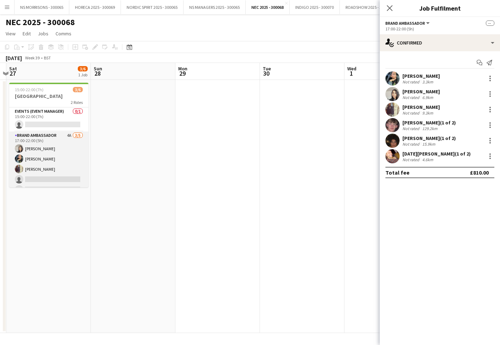
click at [70, 162] on app-card-role "Brand Ambassador 4A [DATE] 17:00-22:00 (5h) [PERSON_NAME] [PERSON_NAME] [PERSON…" at bounding box center [48, 164] width 79 height 65
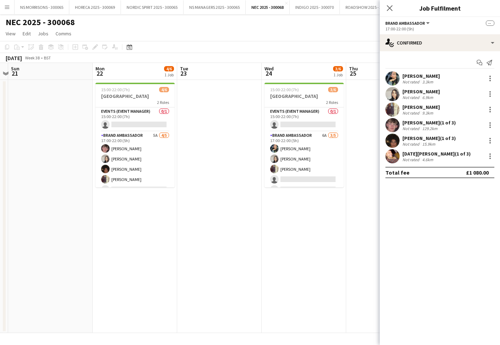
drag, startPoint x: 287, startPoint y: 158, endPoint x: 229, endPoint y: 160, distance: 58.4
click at [284, 158] on app-calendar-viewport "Fri 19 5/6 1 Job Sat 20 Sun 21 Mon 22 4/6 1 Job Tue 23 Wed 24 3/6 1 Job Thu 25 …" at bounding box center [250, 198] width 500 height 270
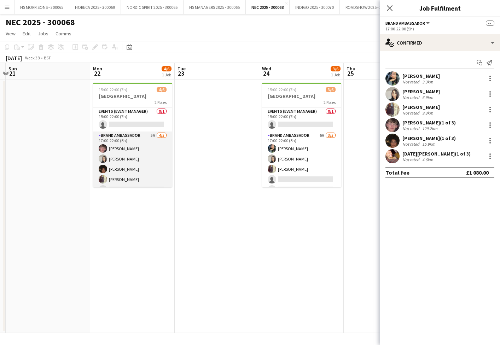
click at [118, 158] on app-card-role "Brand Ambassador 5A [DATE] 17:00-22:00 (5h) [PERSON_NAME] [PERSON_NAME] [PERSON…" at bounding box center [132, 164] width 79 height 65
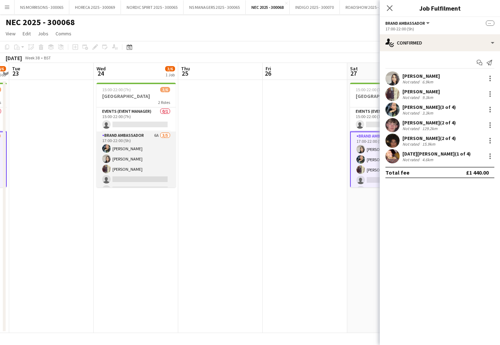
click at [118, 158] on app-card-role "Brand Ambassador 6A [DATE] 17:00-22:00 (5h) [PERSON_NAME] [PERSON_NAME] [PERSON…" at bounding box center [136, 164] width 79 height 65
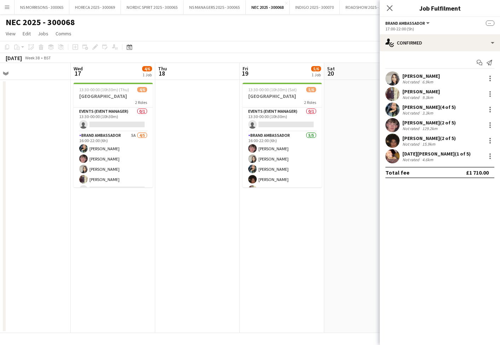
drag, startPoint x: 271, startPoint y: 163, endPoint x: 164, endPoint y: 165, distance: 106.5
click at [265, 163] on app-calendar-viewport "Sat 13 Sun 14 Mon 15 Tue 16 Wed 17 4/6 1 Job Thu 18 Fri 19 5/6 1 Job Sat 20 Sun…" at bounding box center [250, 198] width 500 height 270
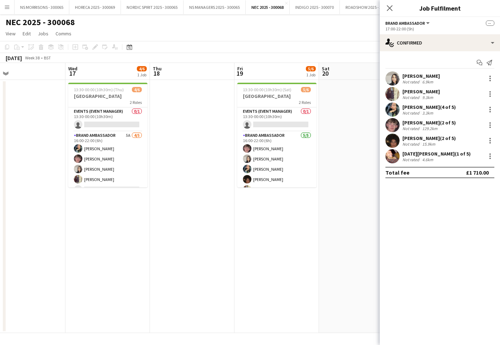
drag, startPoint x: 115, startPoint y: 163, endPoint x: 179, endPoint y: 163, distance: 63.7
click at [115, 163] on app-card-role "Brand Ambassador 5A [DATE] 16:00-22:00 (6h) [PERSON_NAME] [PERSON_NAME] [PERSON…" at bounding box center [107, 164] width 79 height 65
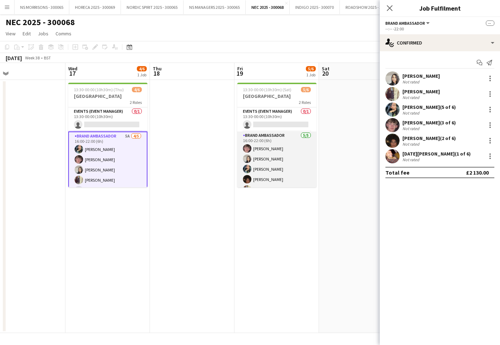
click at [272, 166] on app-card-role "Brand Ambassador [DATE] 16:00-22:00 (6h) [PERSON_NAME] [PERSON_NAME] [PERSON_NA…" at bounding box center [276, 164] width 79 height 65
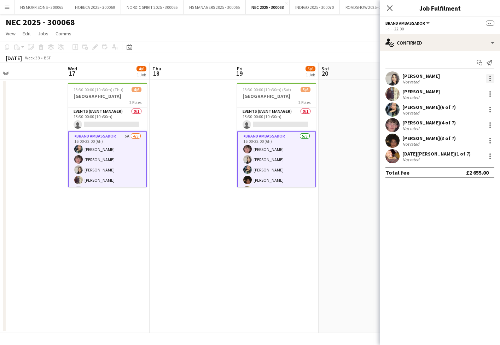
click at [489, 77] on div at bounding box center [490, 78] width 8 height 8
click at [470, 141] on span "Remove" at bounding box center [467, 142] width 44 height 6
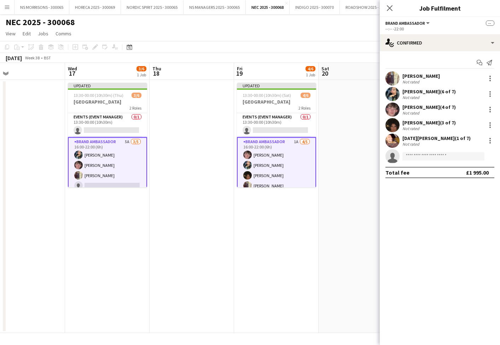
click at [331, 110] on app-date-cell at bounding box center [361, 206] width 85 height 253
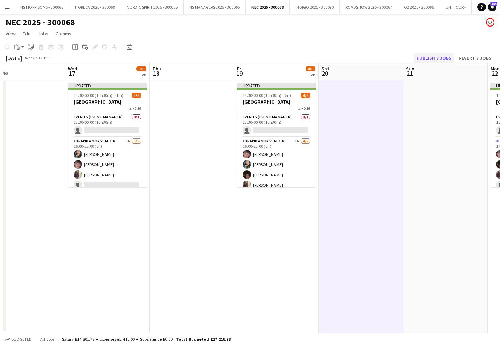
click at [439, 56] on button "Publish 7 jobs" at bounding box center [434, 57] width 41 height 9
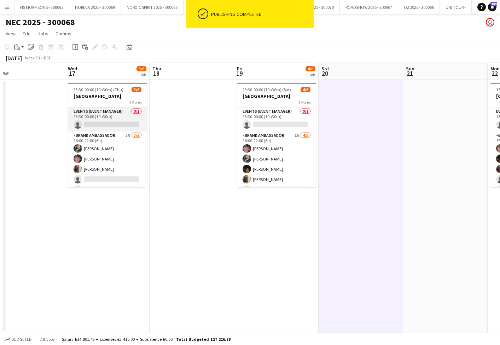
click at [125, 121] on app-card-role "Events (Event Manager) 0/1 13:30-00:00 (10h30m) single-neutral-actions" at bounding box center [107, 120] width 79 height 24
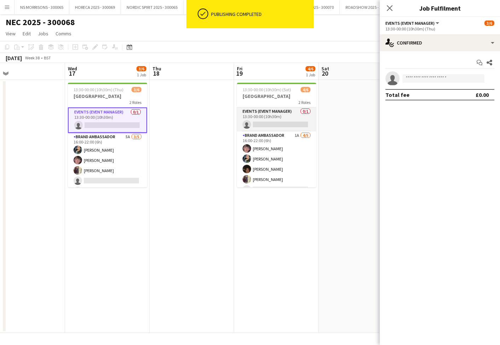
click at [264, 117] on app-card-role "Events (Event Manager) 0/1 13:30-00:00 (10h30m) single-neutral-actions" at bounding box center [276, 120] width 79 height 24
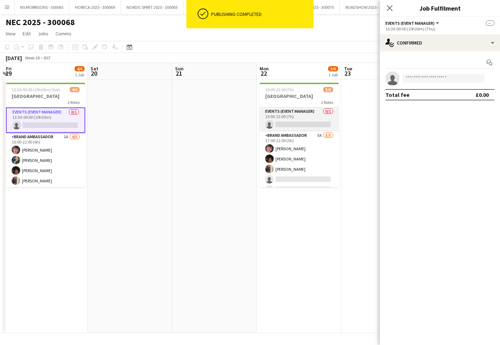
click at [262, 117] on app-card-role "Events (Event Manager) 0/1 15:00-22:00 (7h) single-neutral-actions" at bounding box center [299, 120] width 79 height 24
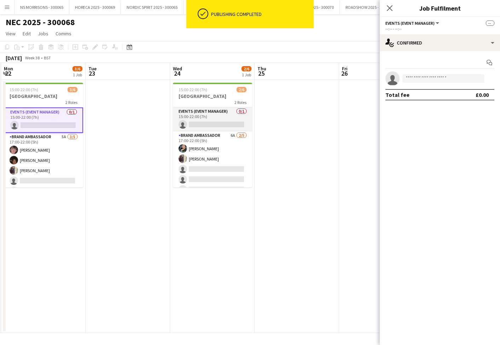
click at [220, 118] on app-card-role "Events (Event Manager) 0/1 15:00-22:00 (7h) single-neutral-actions" at bounding box center [212, 120] width 79 height 24
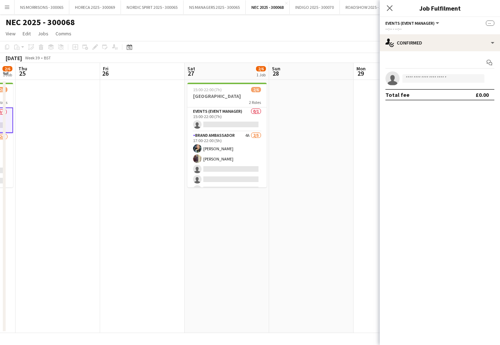
click at [220, 118] on app-card-role "Events (Event Manager) 0/1 15:00-22:00 (7h) single-neutral-actions" at bounding box center [226, 120] width 79 height 24
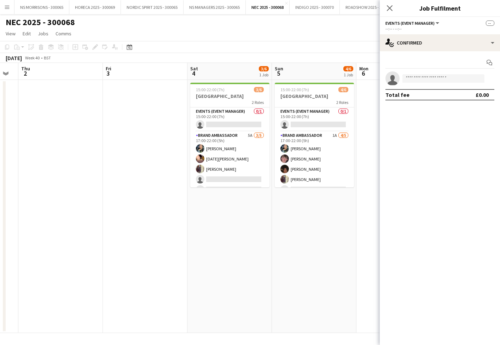
scroll to position [0, 237]
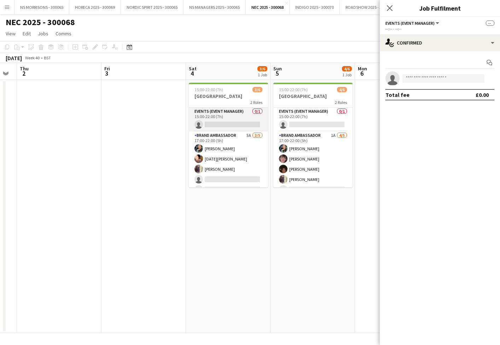
click at [220, 118] on app-card-role "Events (Event Manager) 0/1 15:00-22:00 (7h) single-neutral-actions" at bounding box center [228, 120] width 79 height 24
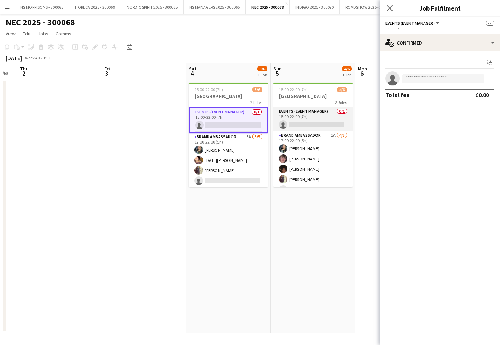
click at [284, 118] on app-card-role "Events (Event Manager) 0/1 15:00-22:00 (7h) single-neutral-actions" at bounding box center [312, 120] width 79 height 24
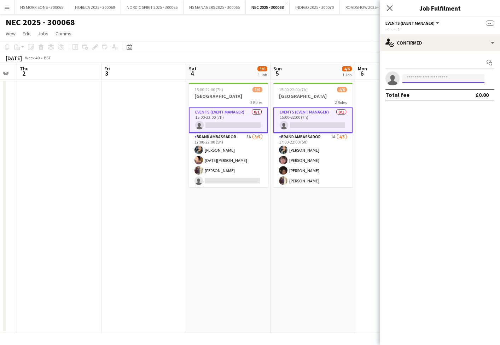
click at [424, 78] on input at bounding box center [444, 78] width 82 height 8
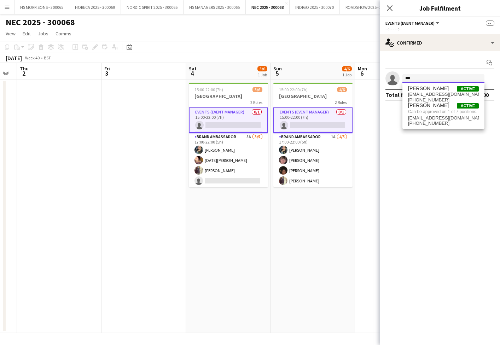
scroll to position [0, 0]
type input "***"
click at [422, 90] on span "[PERSON_NAME]" at bounding box center [428, 89] width 41 height 6
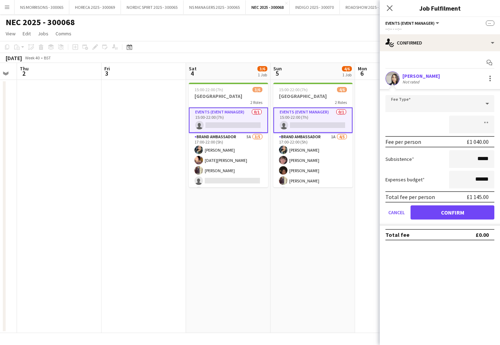
click at [428, 212] on button "Confirm" at bounding box center [453, 213] width 84 height 14
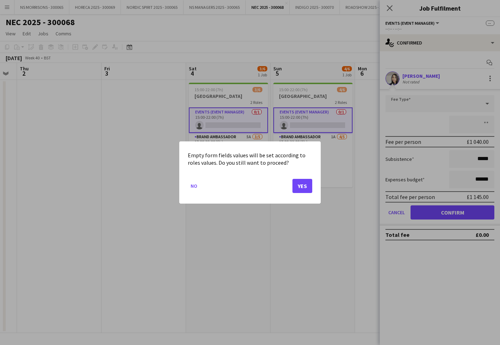
drag, startPoint x: 305, startPoint y: 184, endPoint x: 301, endPoint y: 184, distance: 4.3
click at [305, 184] on button "Yes" at bounding box center [303, 186] width 20 height 14
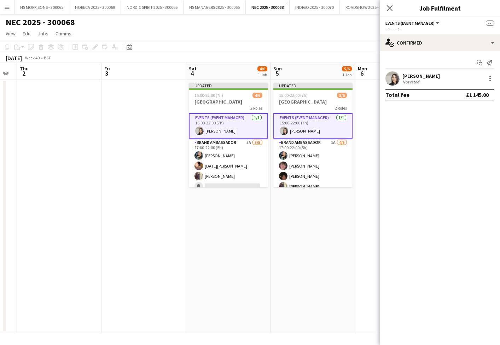
click at [309, 225] on app-date-cell "Updated 15:00-22:00 (7h) 5/6 [GEOGRAPHIC_DATA] 2 Roles Events (Event Manager) […" at bounding box center [313, 206] width 85 height 253
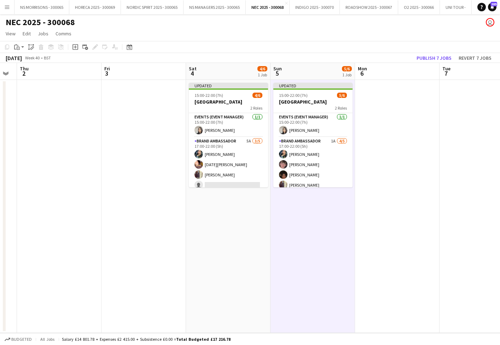
click at [443, 58] on button "Publish 7 jobs" at bounding box center [434, 57] width 41 height 9
